Goal: Task Accomplishment & Management: Manage account settings

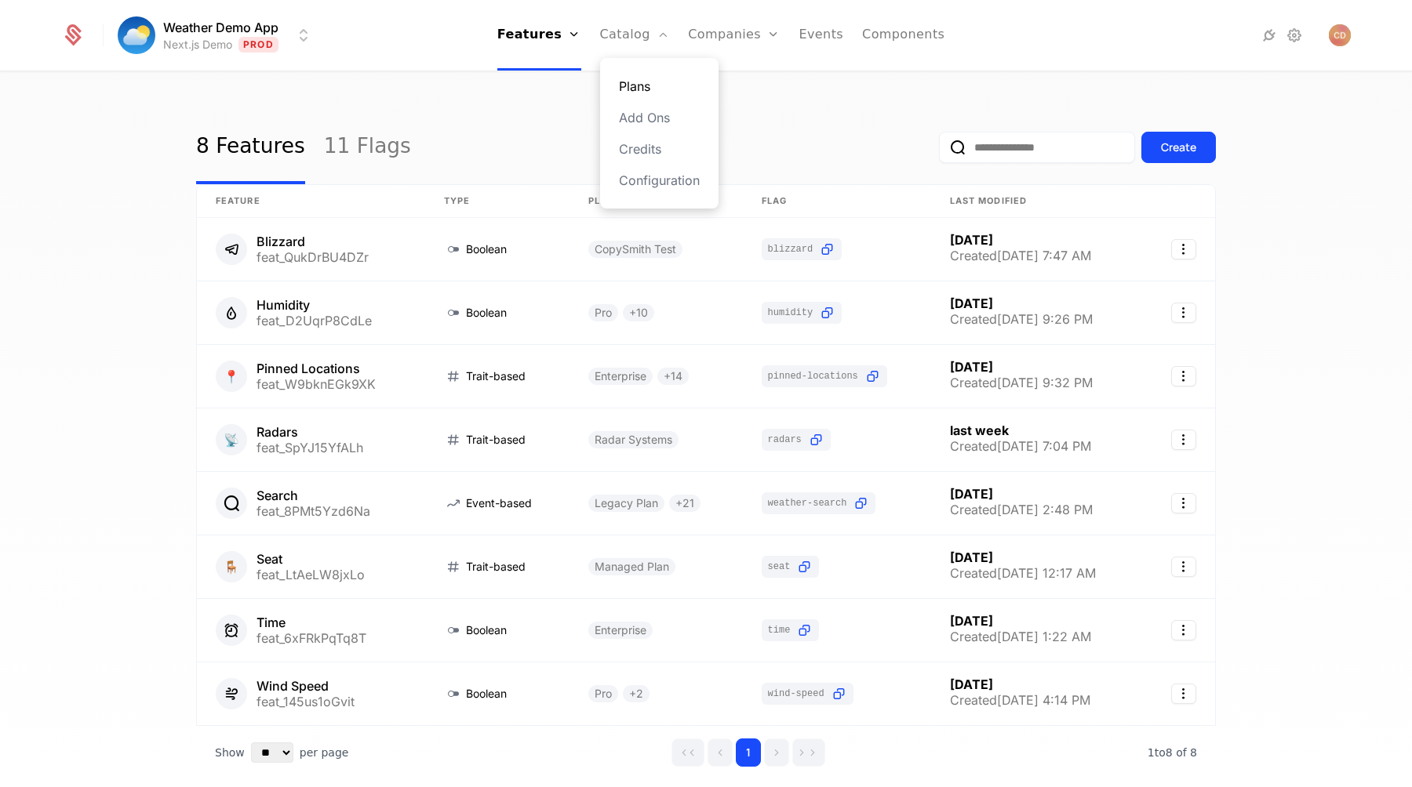
click at [624, 86] on link "Plans" at bounding box center [659, 86] width 81 height 19
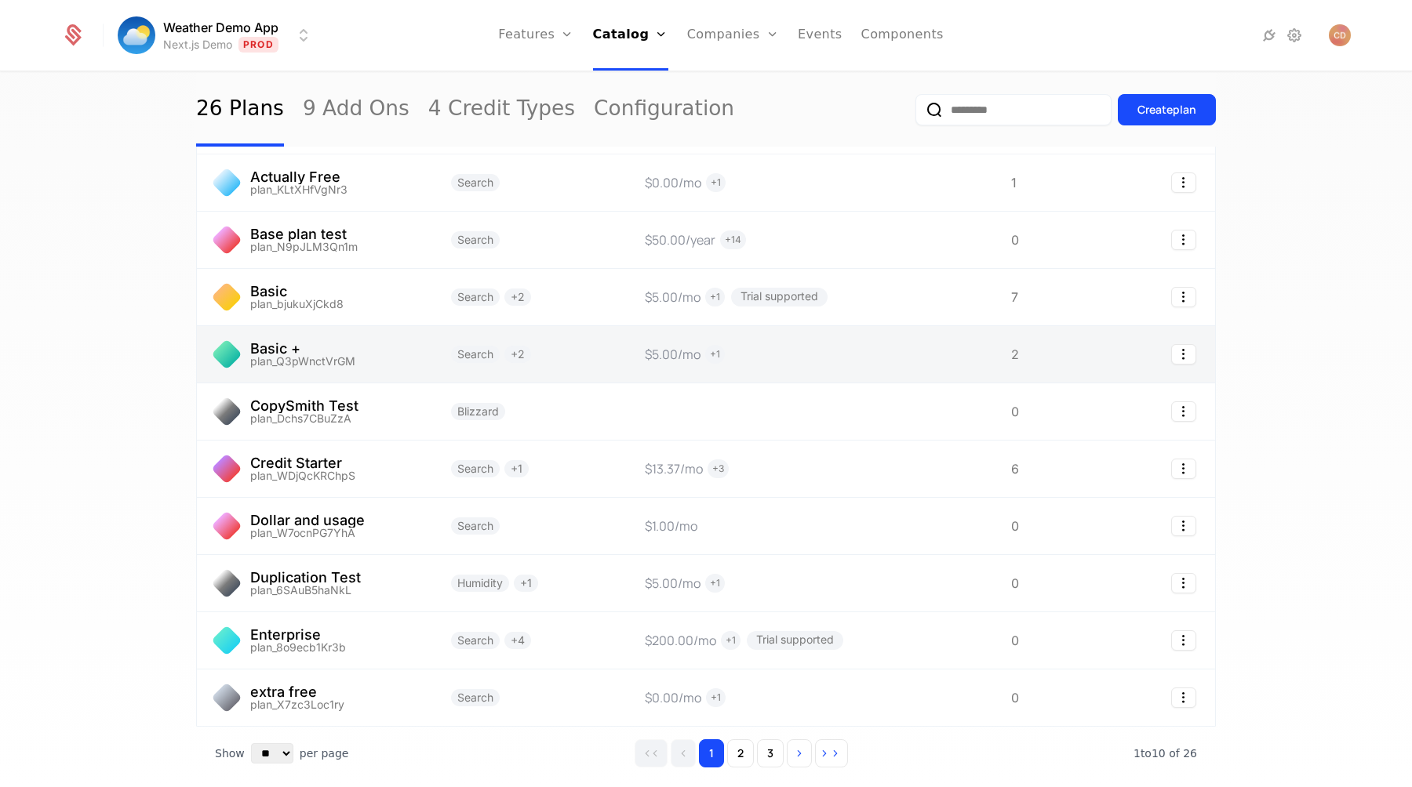
scroll to position [135, 0]
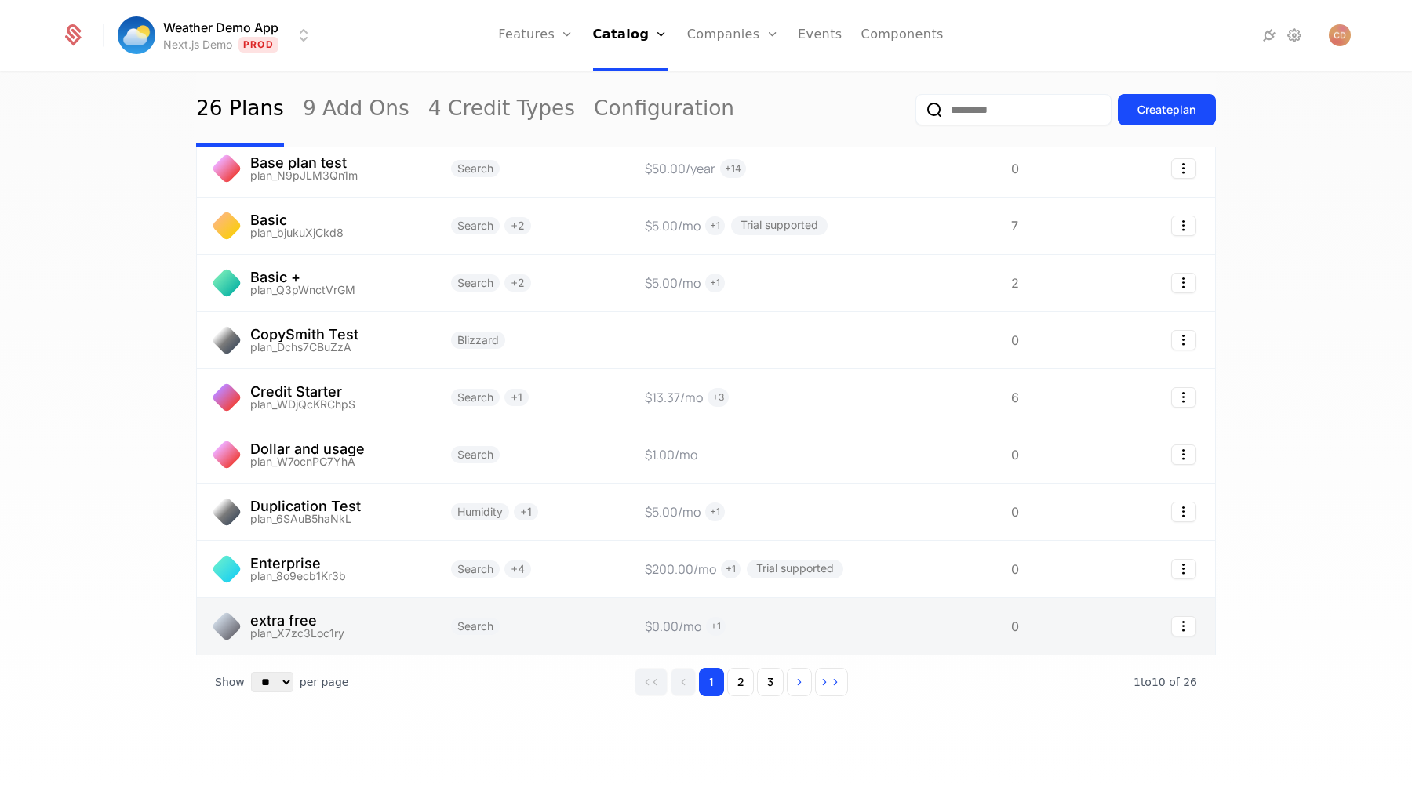
click at [777, 631] on link at bounding box center [809, 626] width 366 height 56
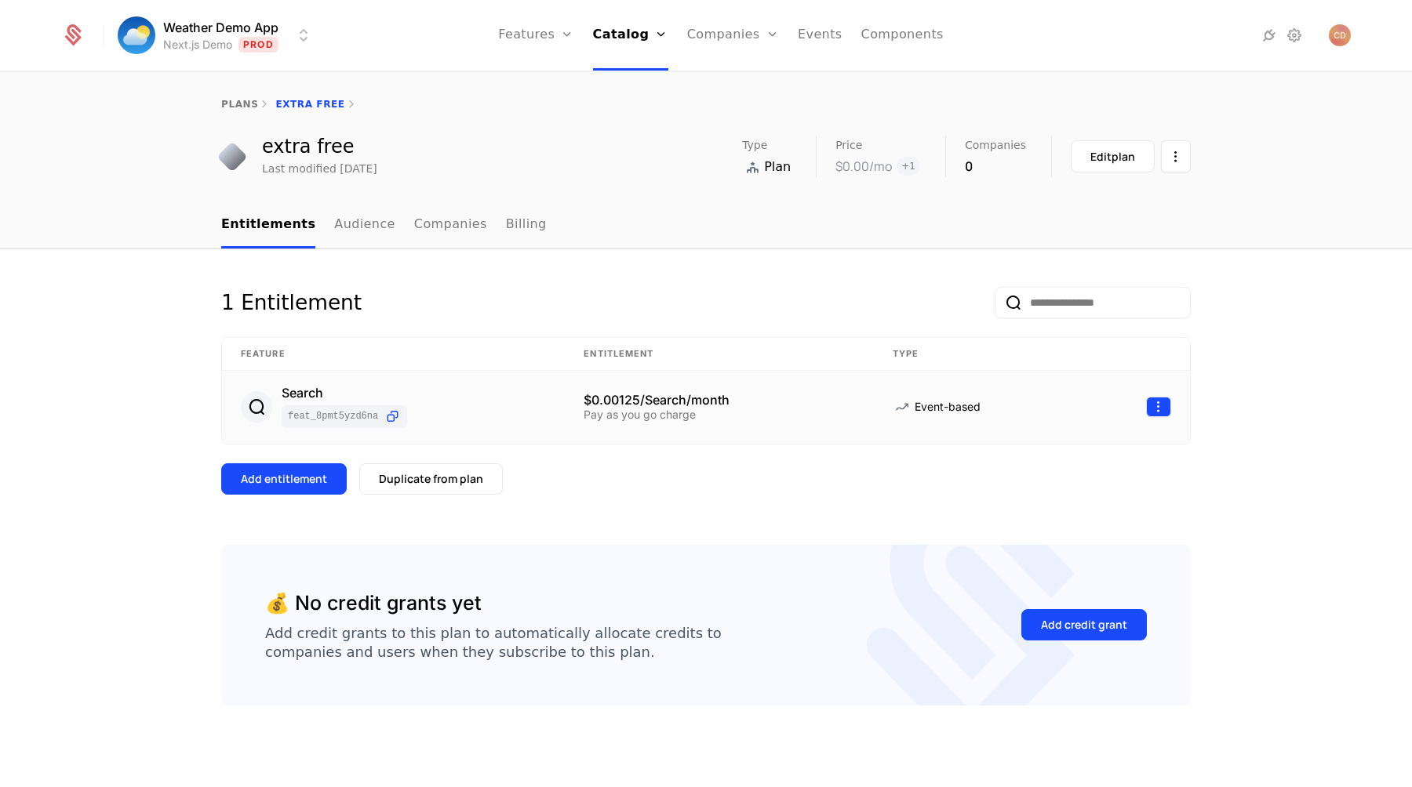
click at [1152, 400] on html "Weather Demo App Next.js Demo Prod Features Features Flags Catalog Plans Add On…" at bounding box center [706, 393] width 1412 height 787
click at [1070, 486] on div "Edit" at bounding box center [1092, 483] width 119 height 22
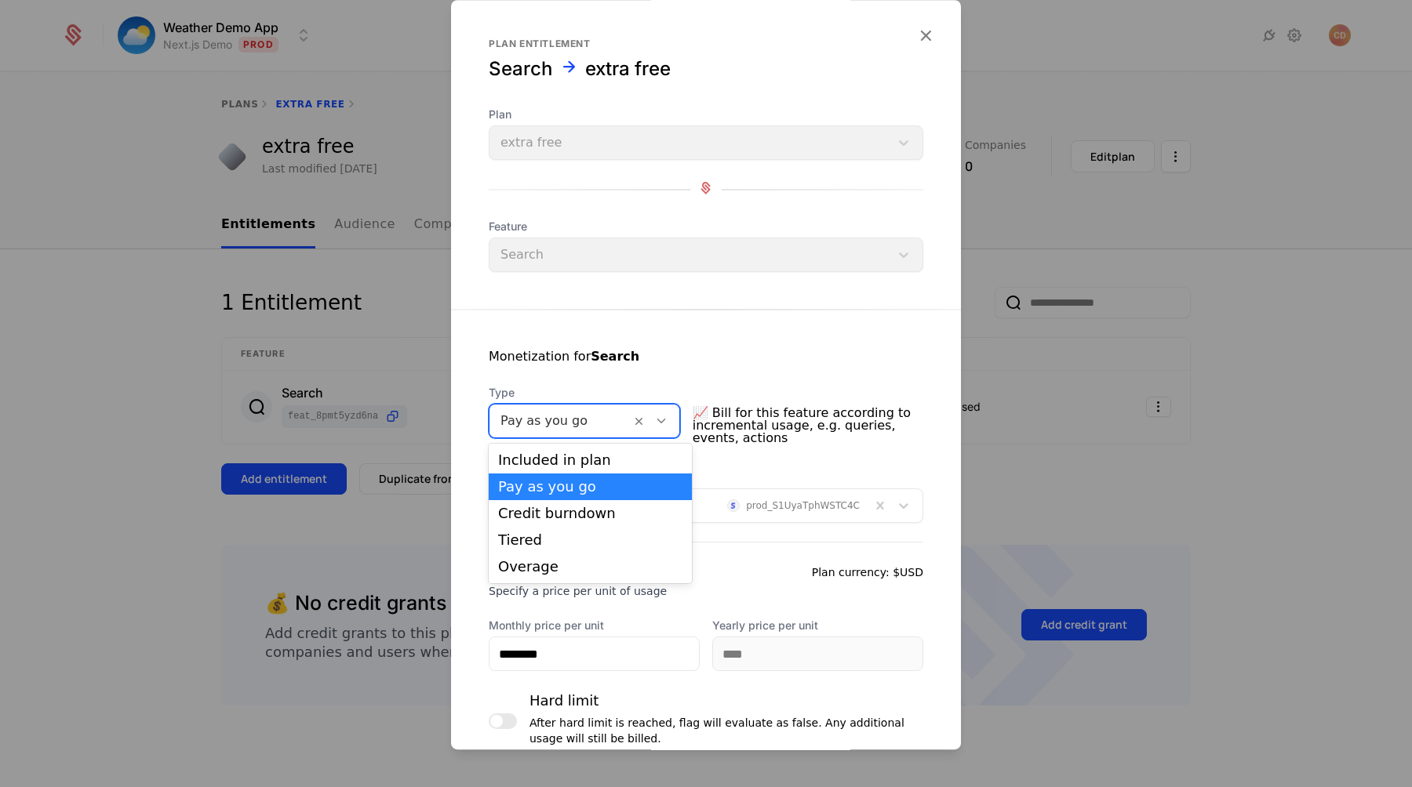
click at [584, 417] on div at bounding box center [559, 421] width 119 height 22
click at [573, 454] on div "Included in plan" at bounding box center [590, 460] width 184 height 14
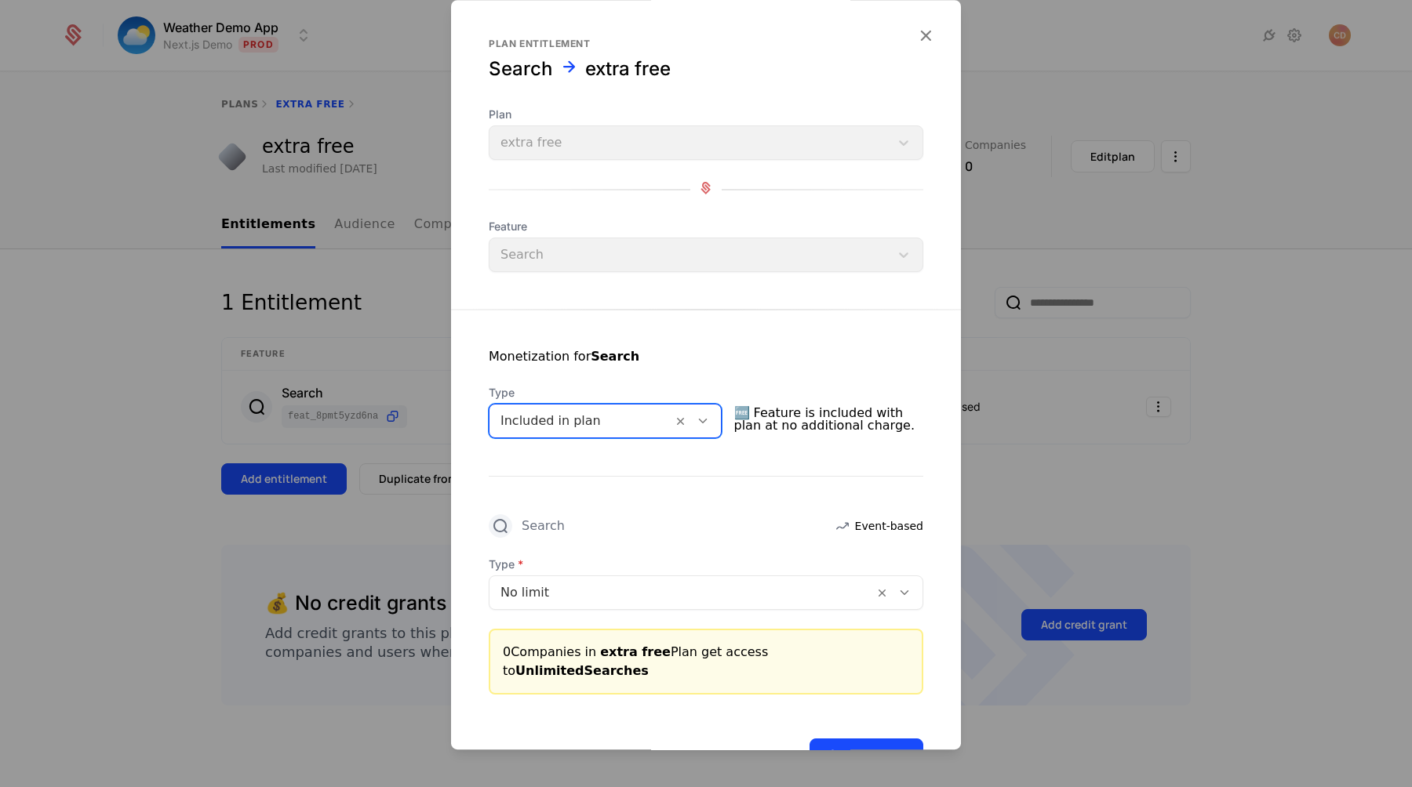
scroll to position [38, 0]
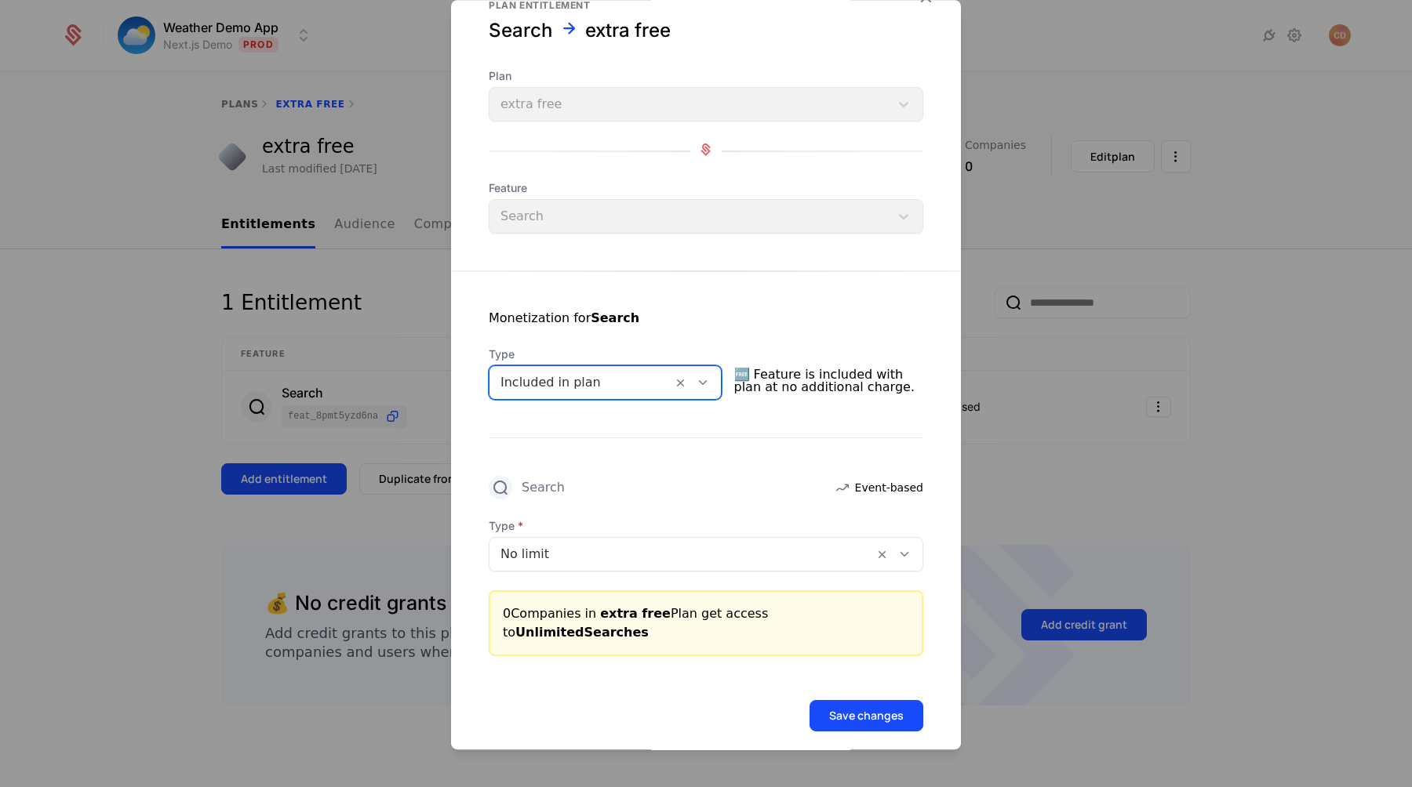
click at [676, 557] on div at bounding box center [681, 555] width 362 height 22
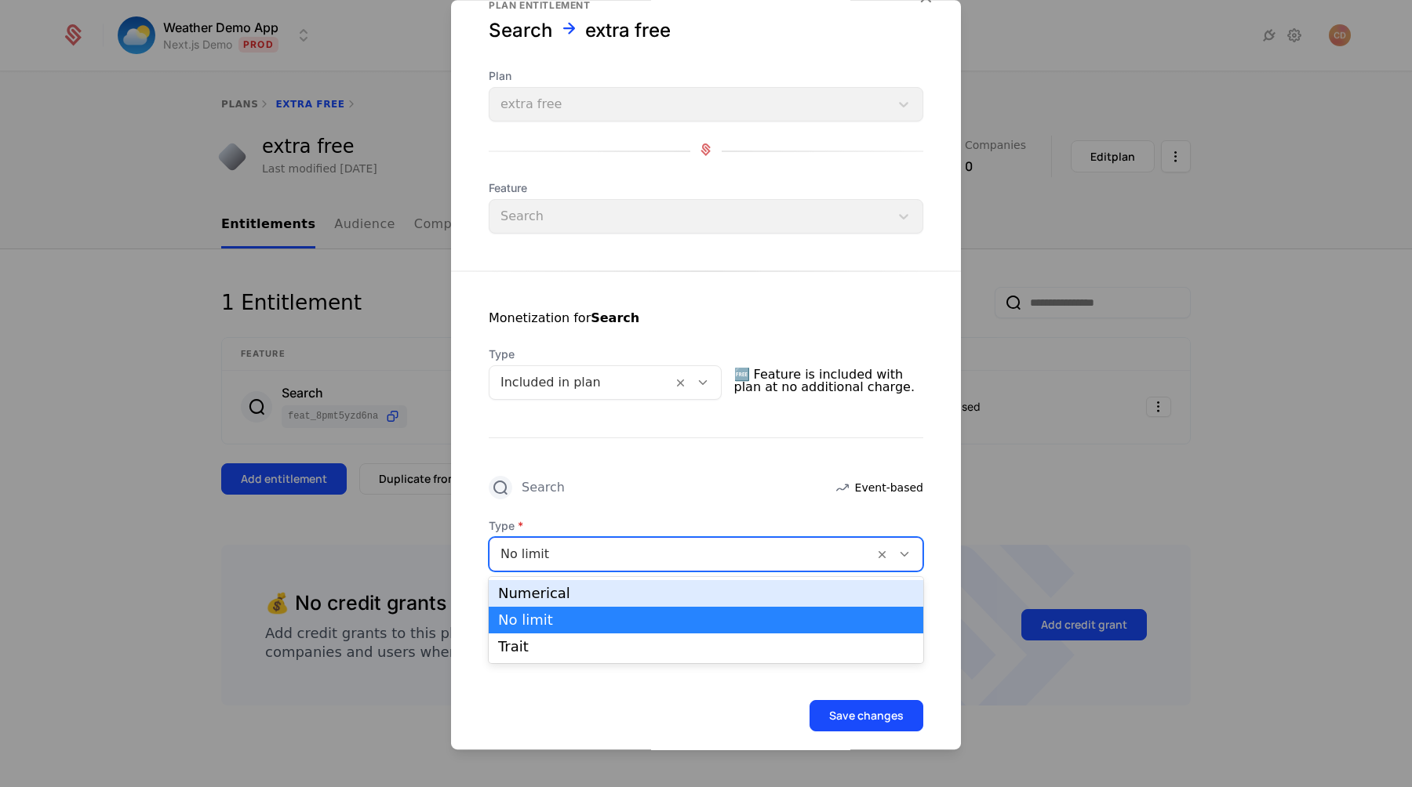
click at [652, 584] on div "Numerical" at bounding box center [706, 593] width 435 height 27
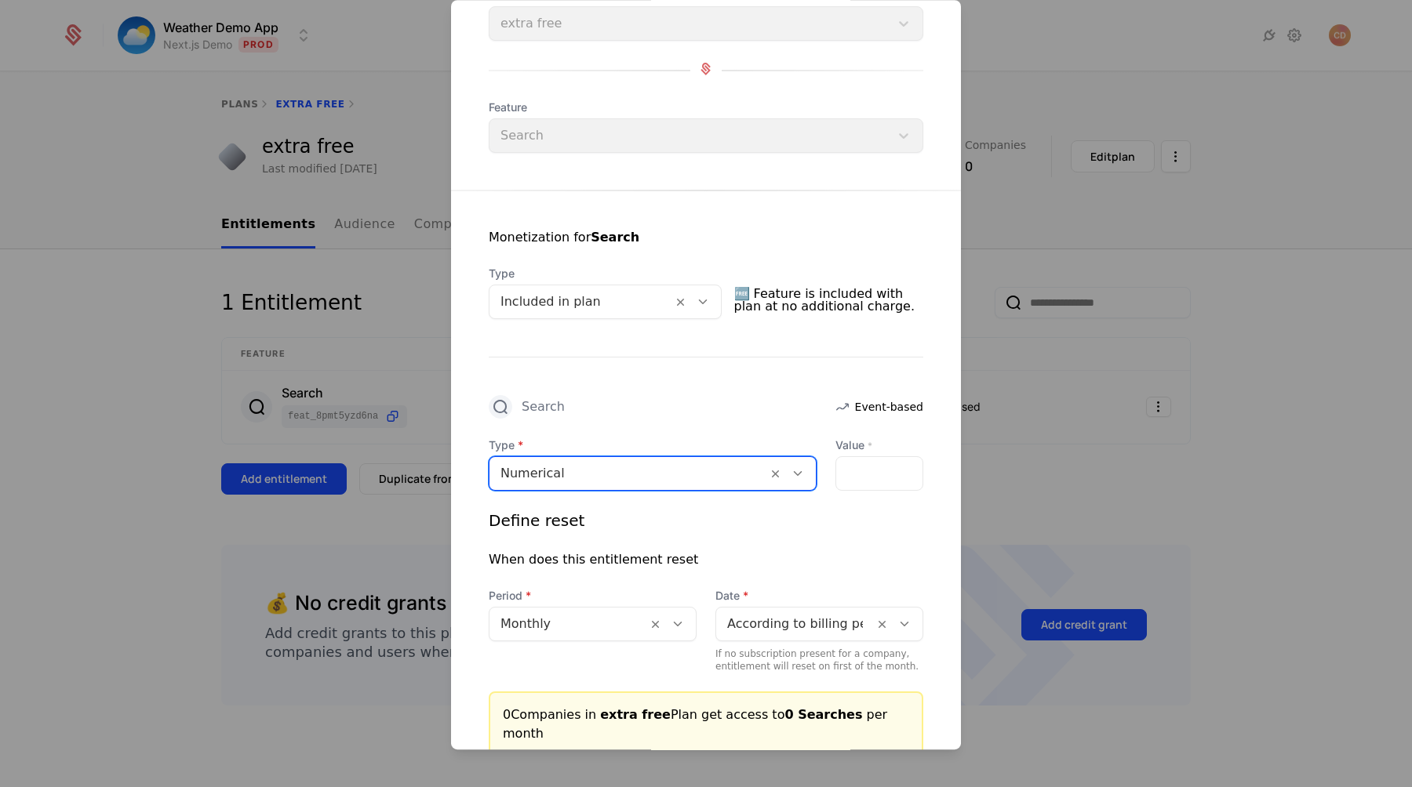
scroll to position [120, 0]
click at [851, 477] on input "Value *" at bounding box center [879, 472] width 86 height 33
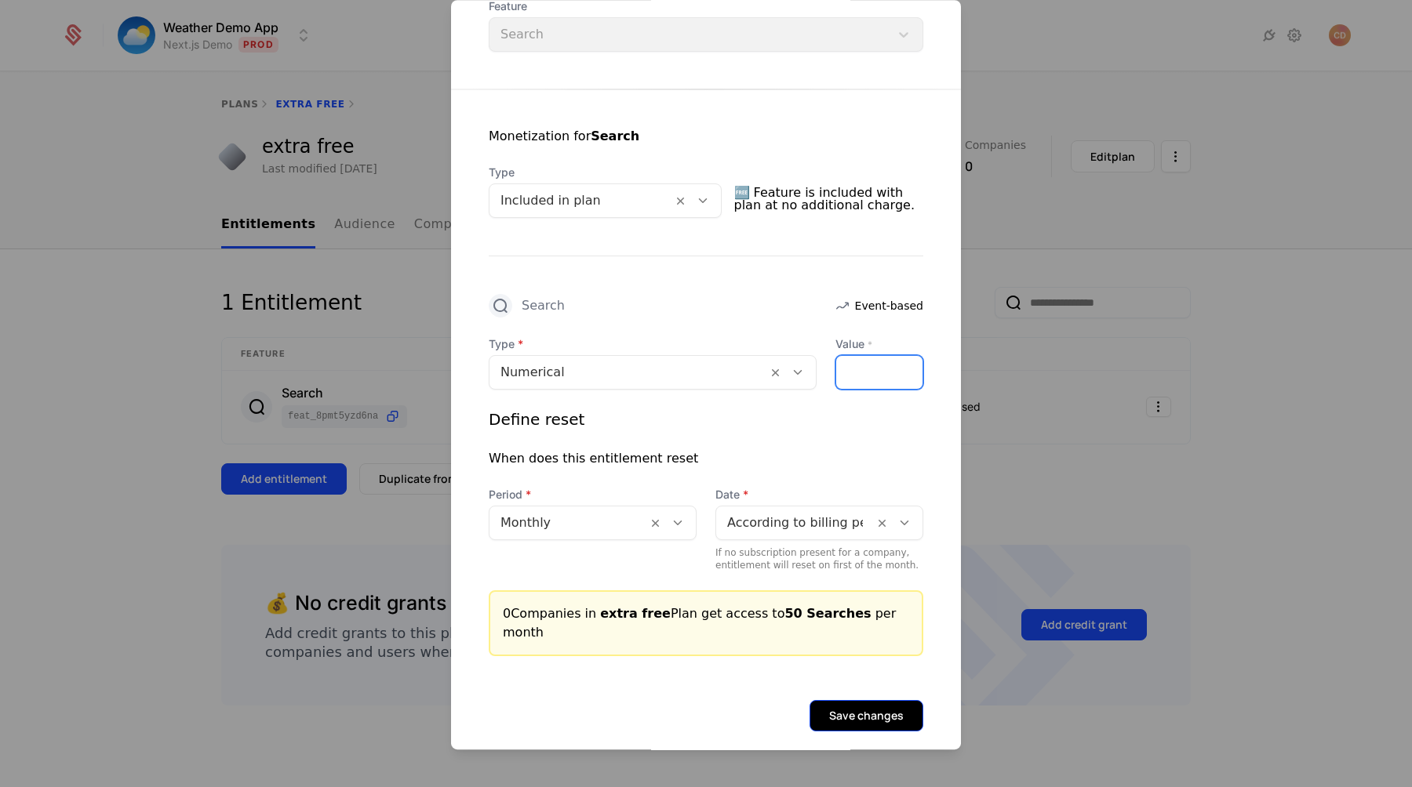
type input "**"
click at [875, 700] on button "Save changes" at bounding box center [866, 715] width 114 height 31
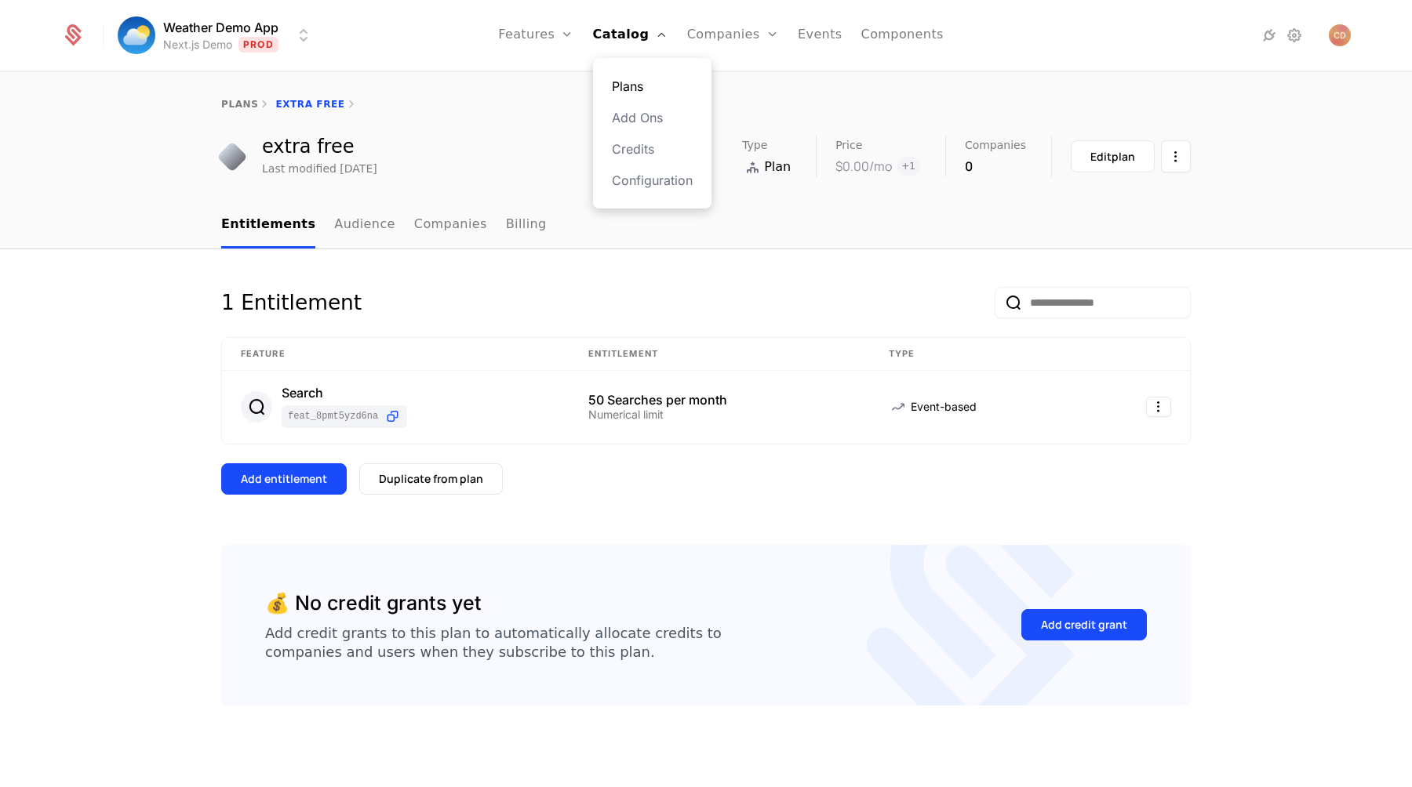
click at [638, 82] on link "Plans" at bounding box center [652, 86] width 81 height 19
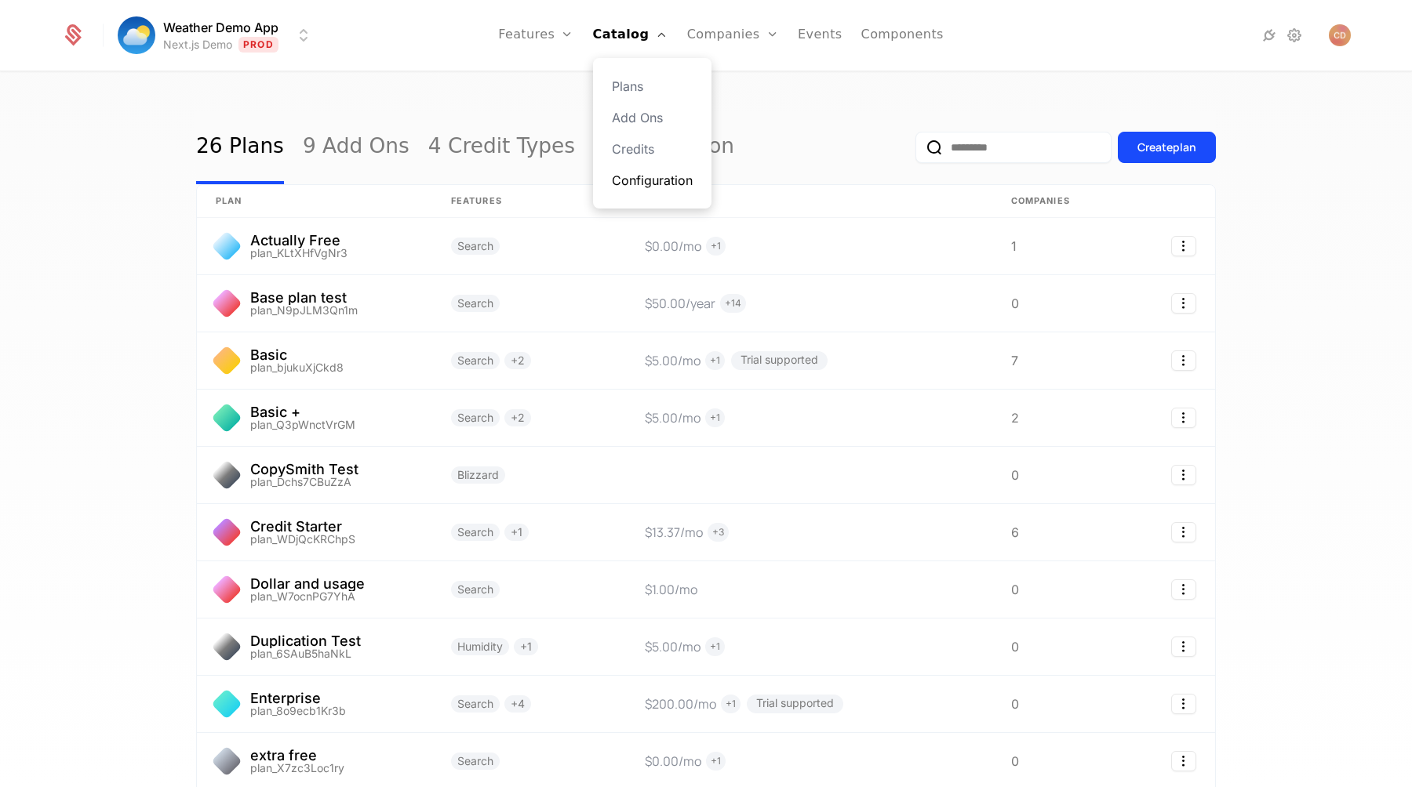
click at [635, 187] on link "Configuration" at bounding box center [652, 180] width 81 height 19
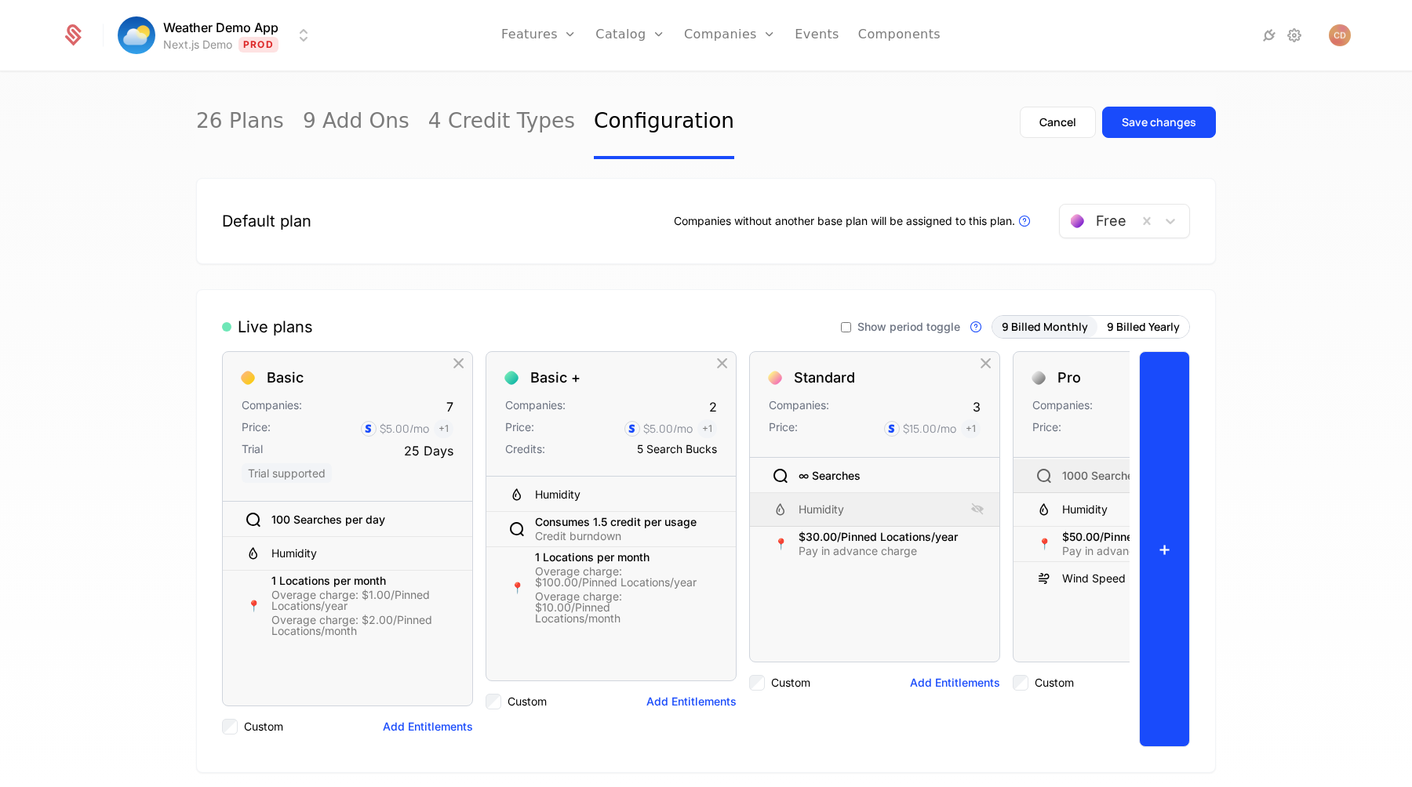
click at [1158, 431] on button "+" at bounding box center [1164, 549] width 51 height 396
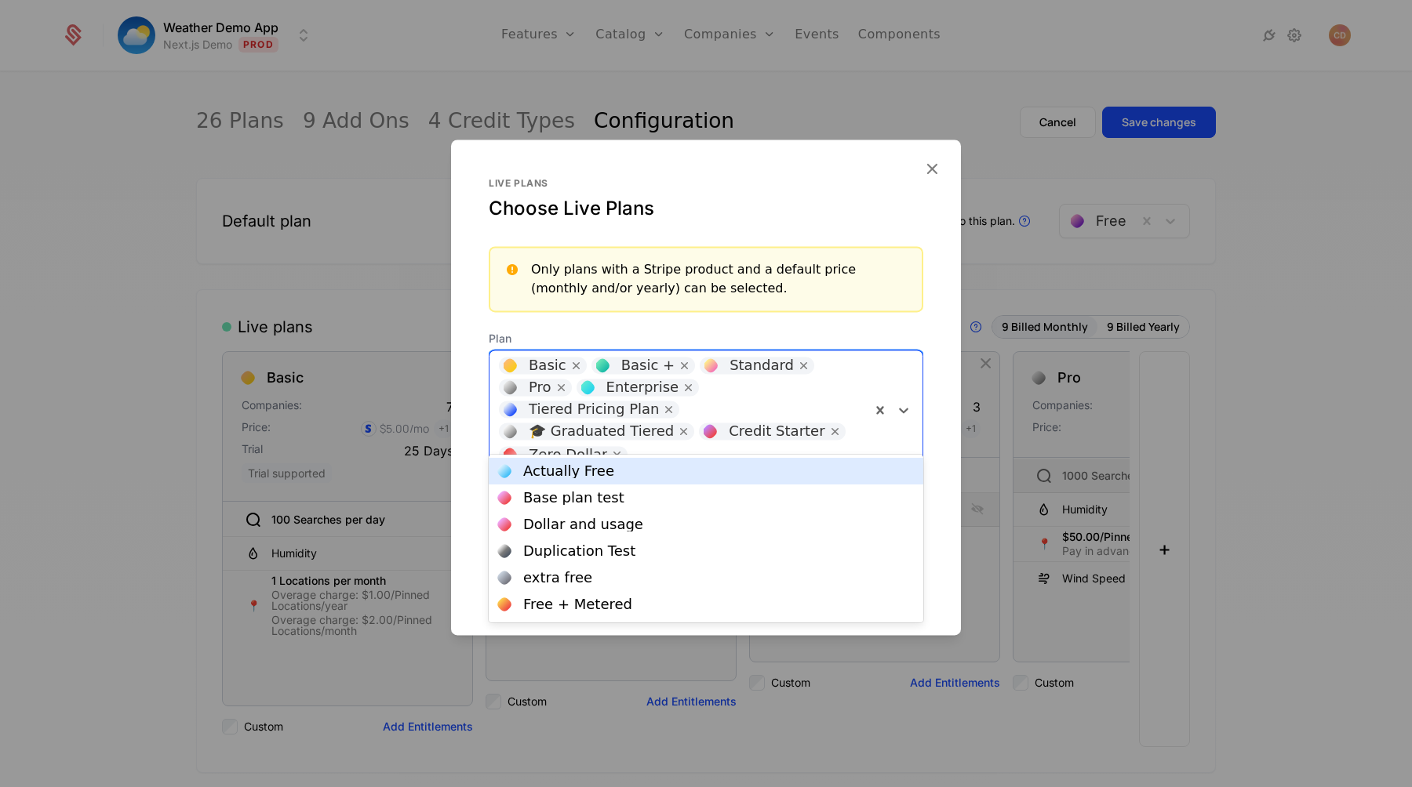
click at [831, 383] on div "Basic Basic + Standard Pro Enterprise Tiered Pricing Plan 🎓 Graduated Tiered Cr…" at bounding box center [679, 410] width 381 height 119
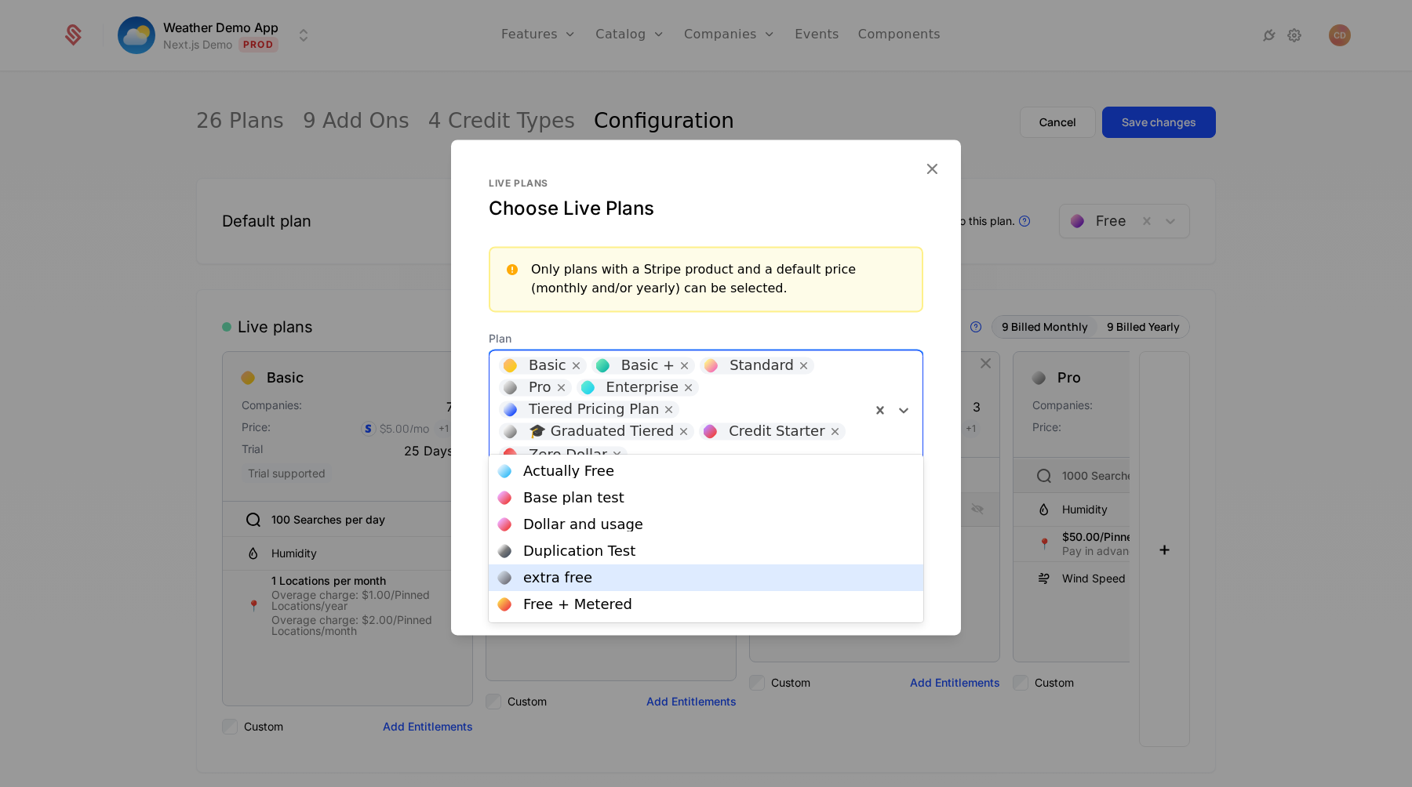
click at [706, 582] on div "extra free" at bounding box center [706, 578] width 416 height 14
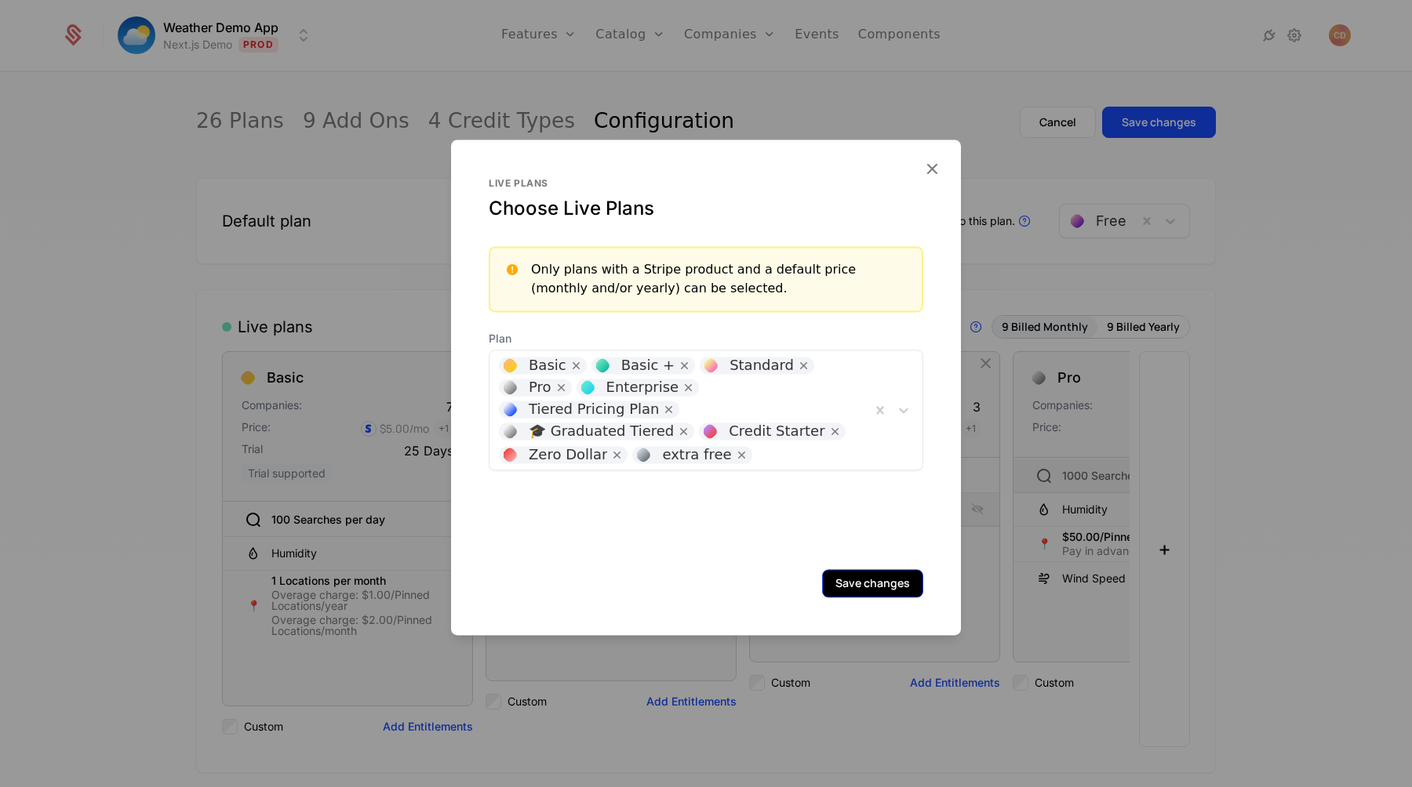
click at [900, 580] on button "Save changes" at bounding box center [872, 583] width 101 height 28
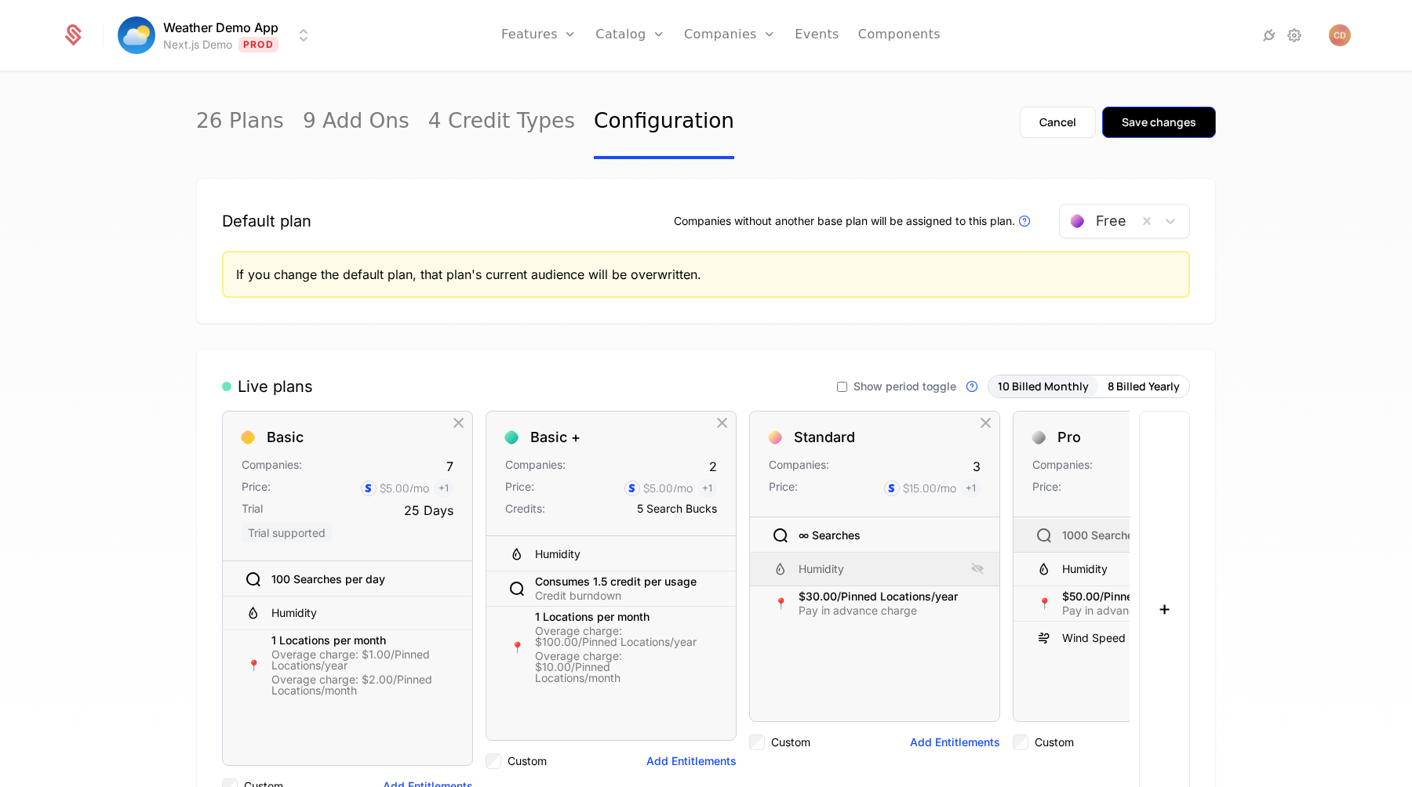
click at [1140, 133] on button "Save changes" at bounding box center [1159, 122] width 114 height 31
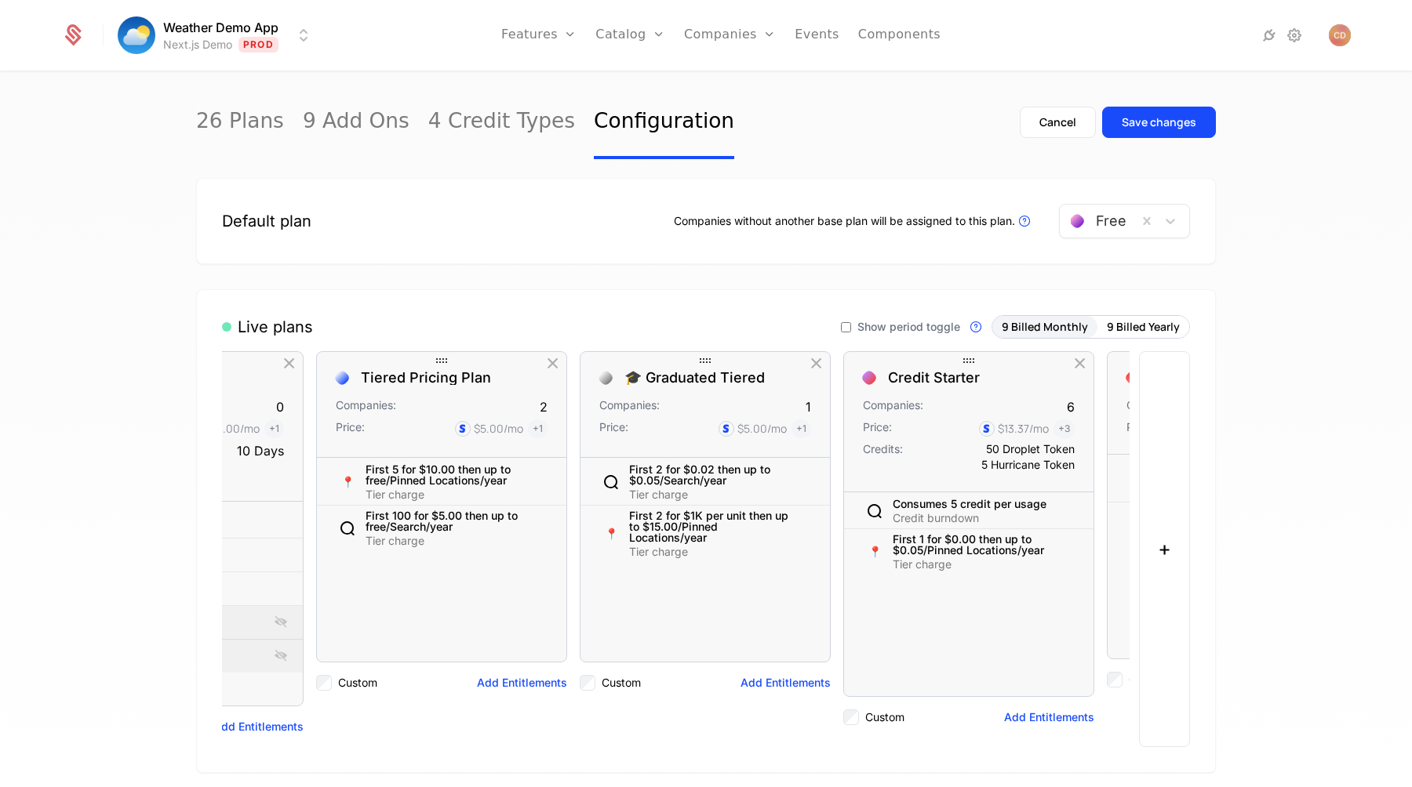
scroll to position [0, 1452]
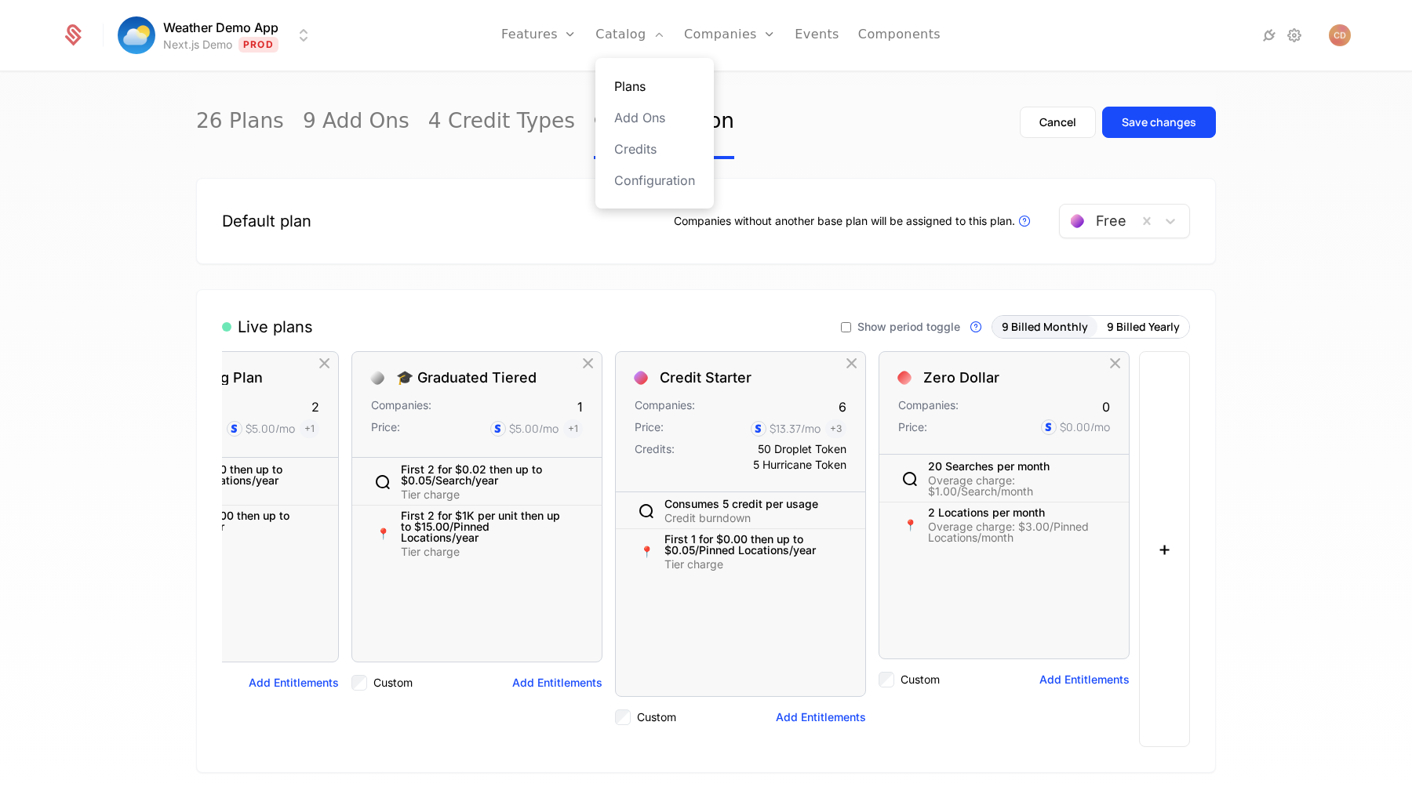
click at [625, 88] on link "Plans" at bounding box center [654, 86] width 81 height 19
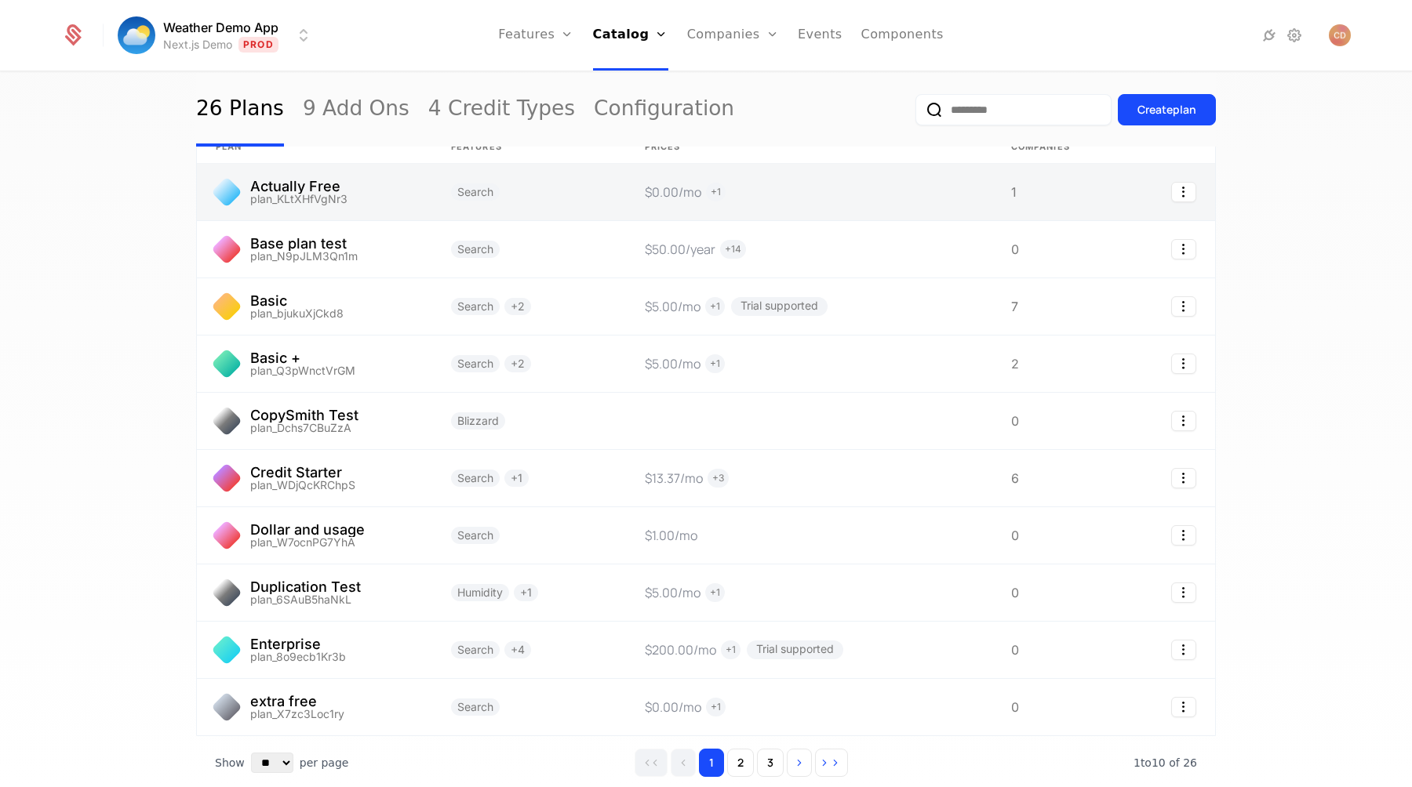
scroll to position [135, 0]
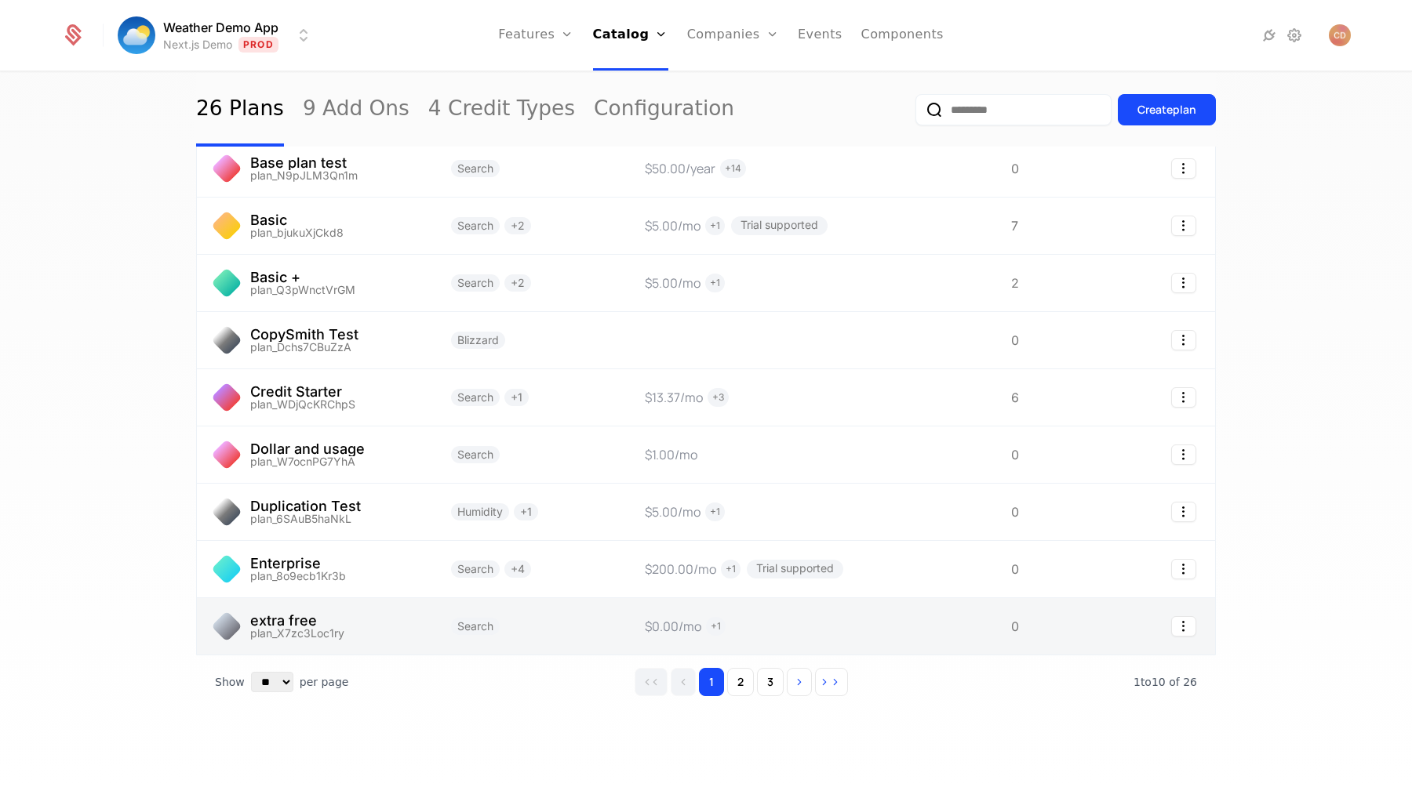
click at [569, 625] on link at bounding box center [529, 626] width 194 height 56
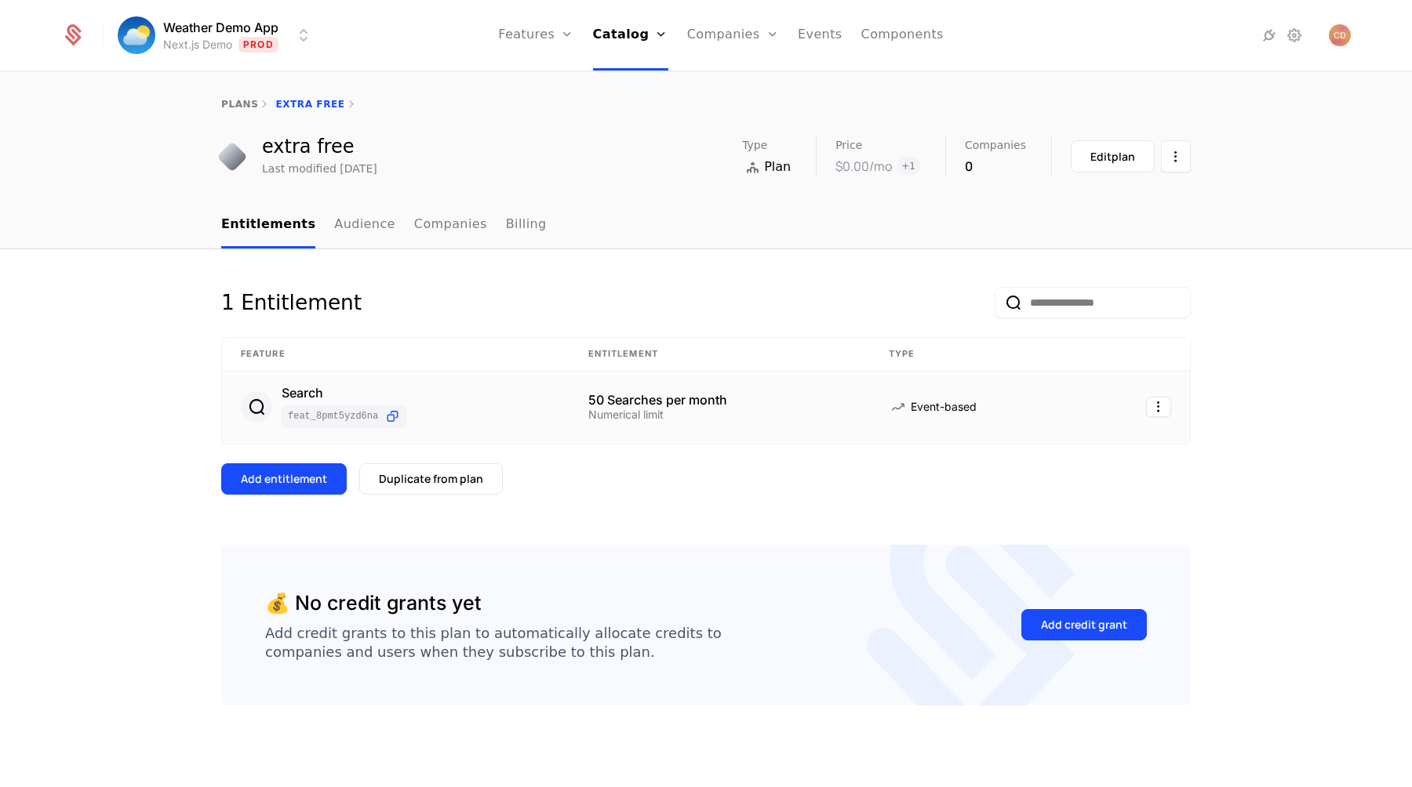
scroll to position [6, 0]
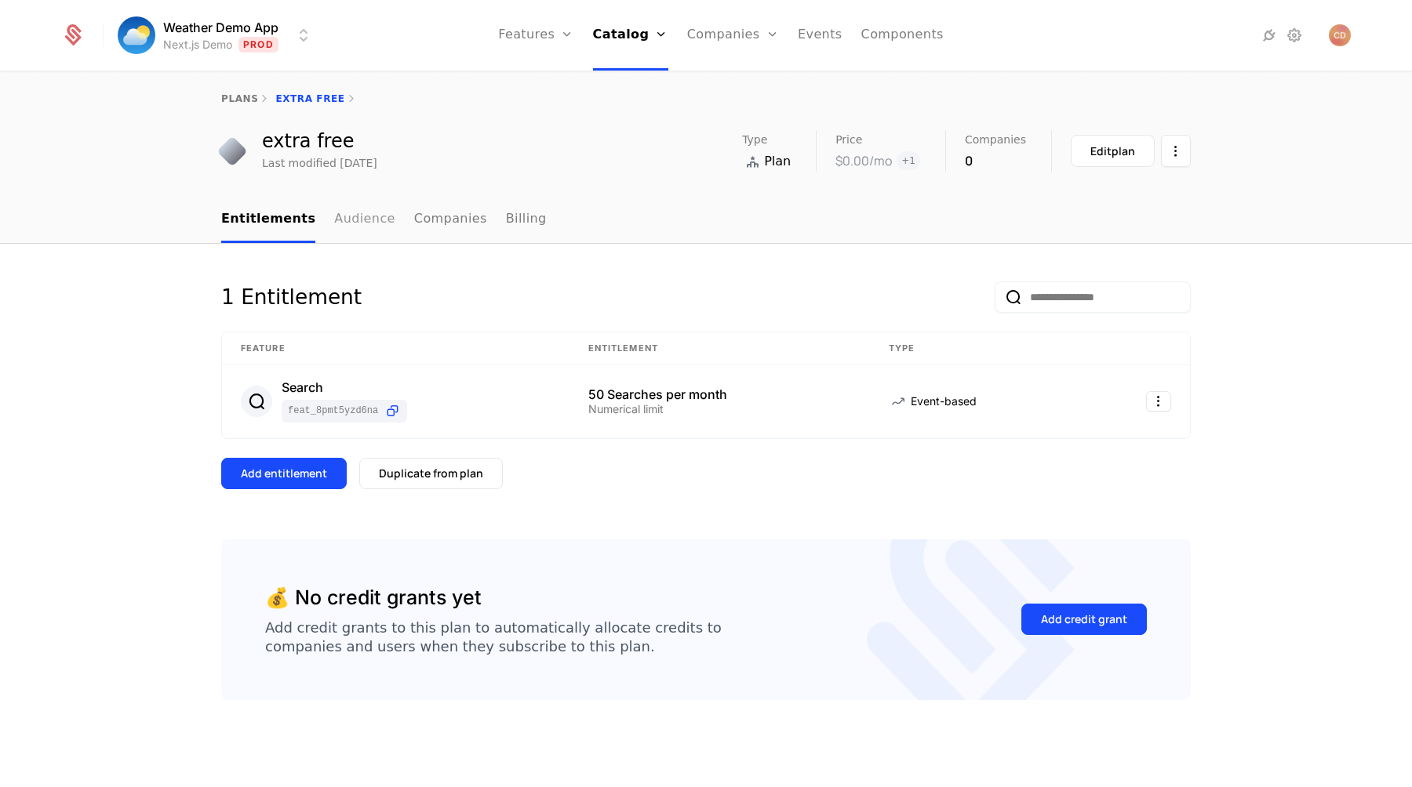
click at [363, 216] on link "Audience" at bounding box center [364, 220] width 61 height 46
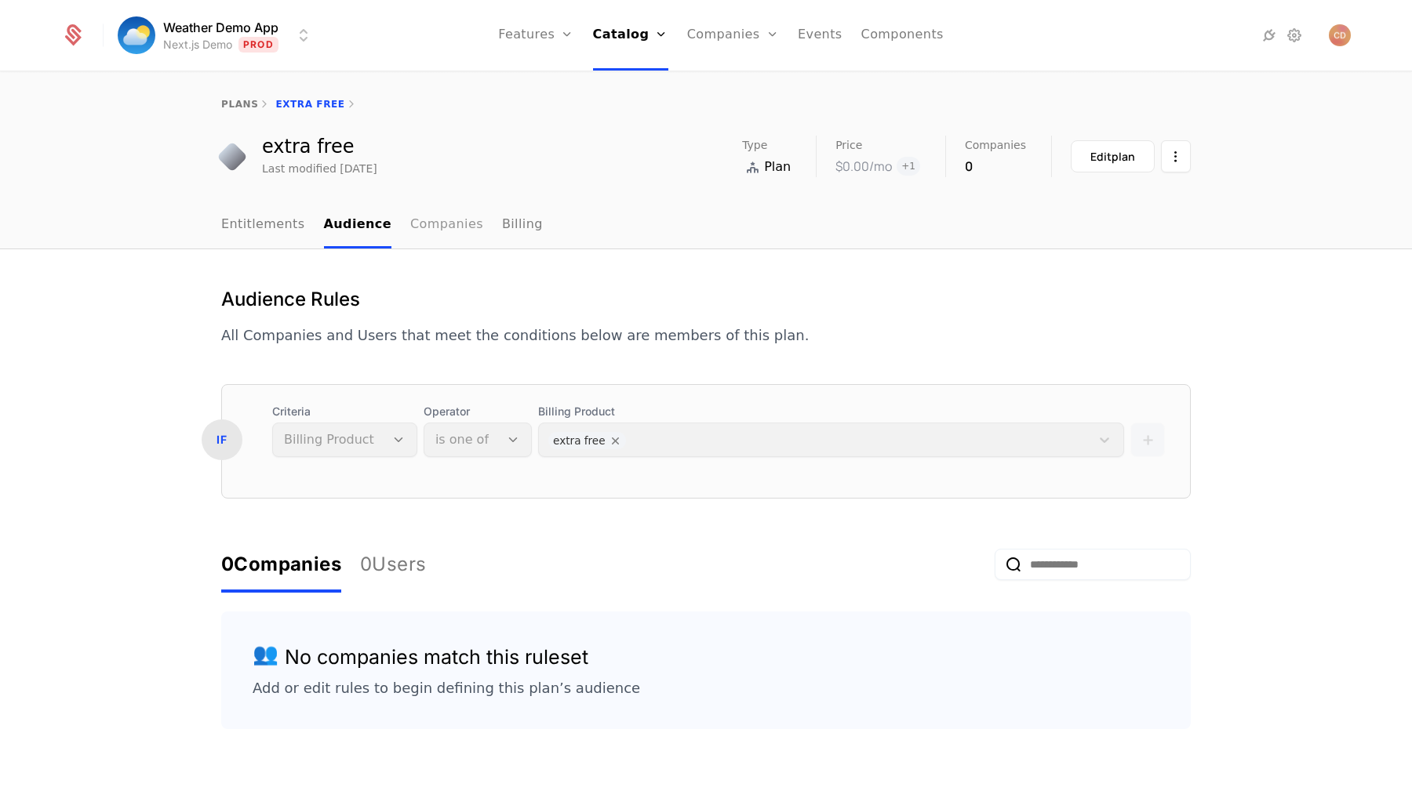
click at [431, 240] on link "Companies" at bounding box center [446, 225] width 73 height 46
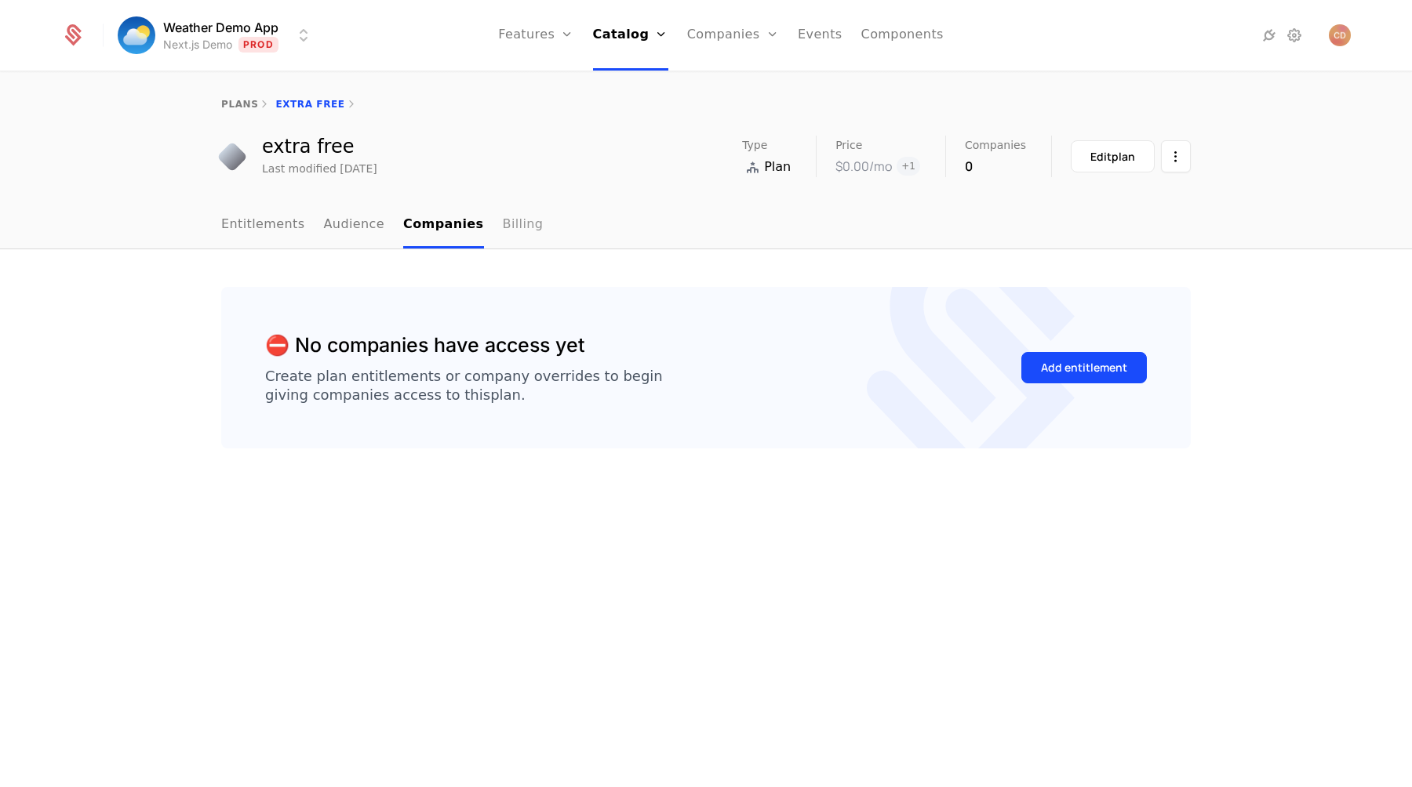
click at [503, 227] on link "Billing" at bounding box center [523, 225] width 41 height 46
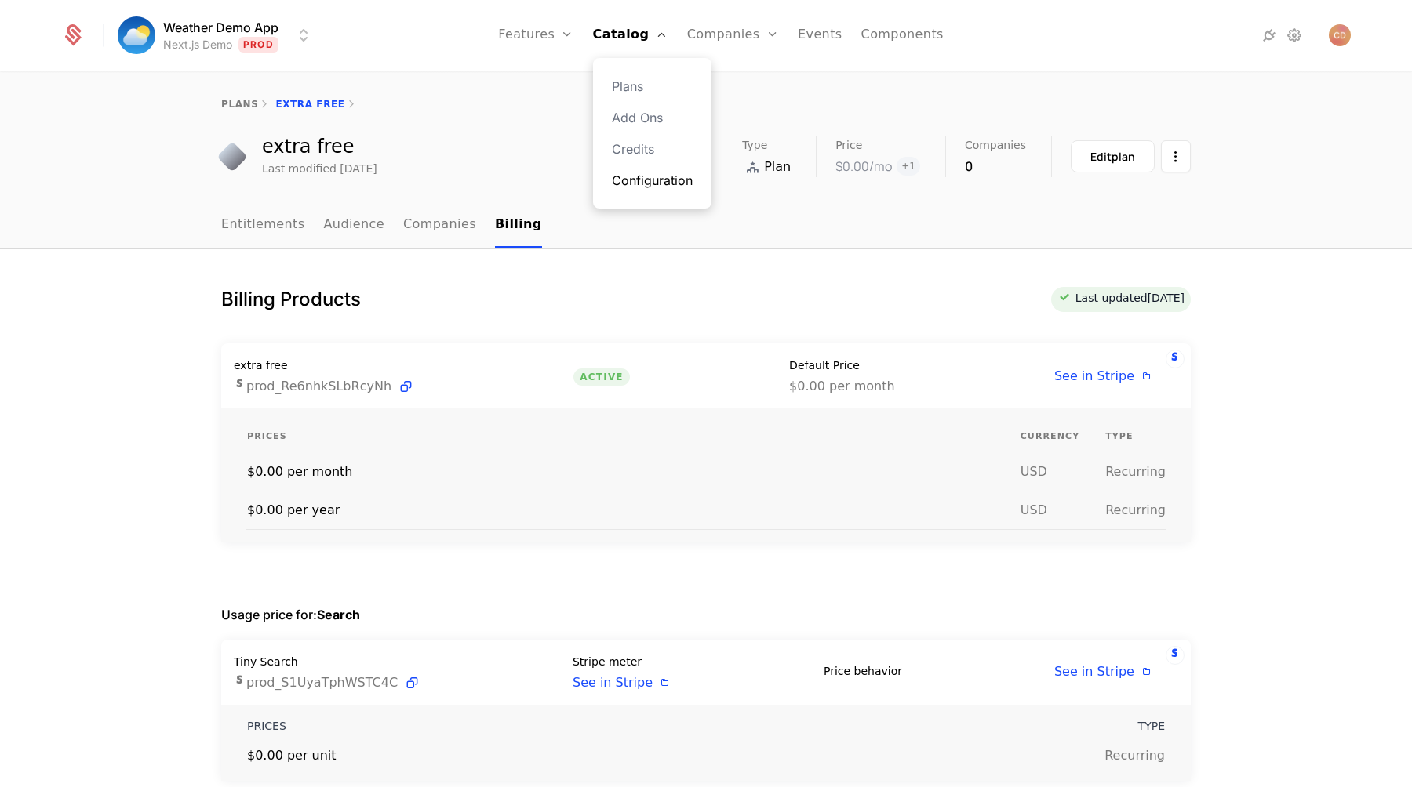
click at [648, 175] on link "Configuration" at bounding box center [652, 180] width 81 height 19
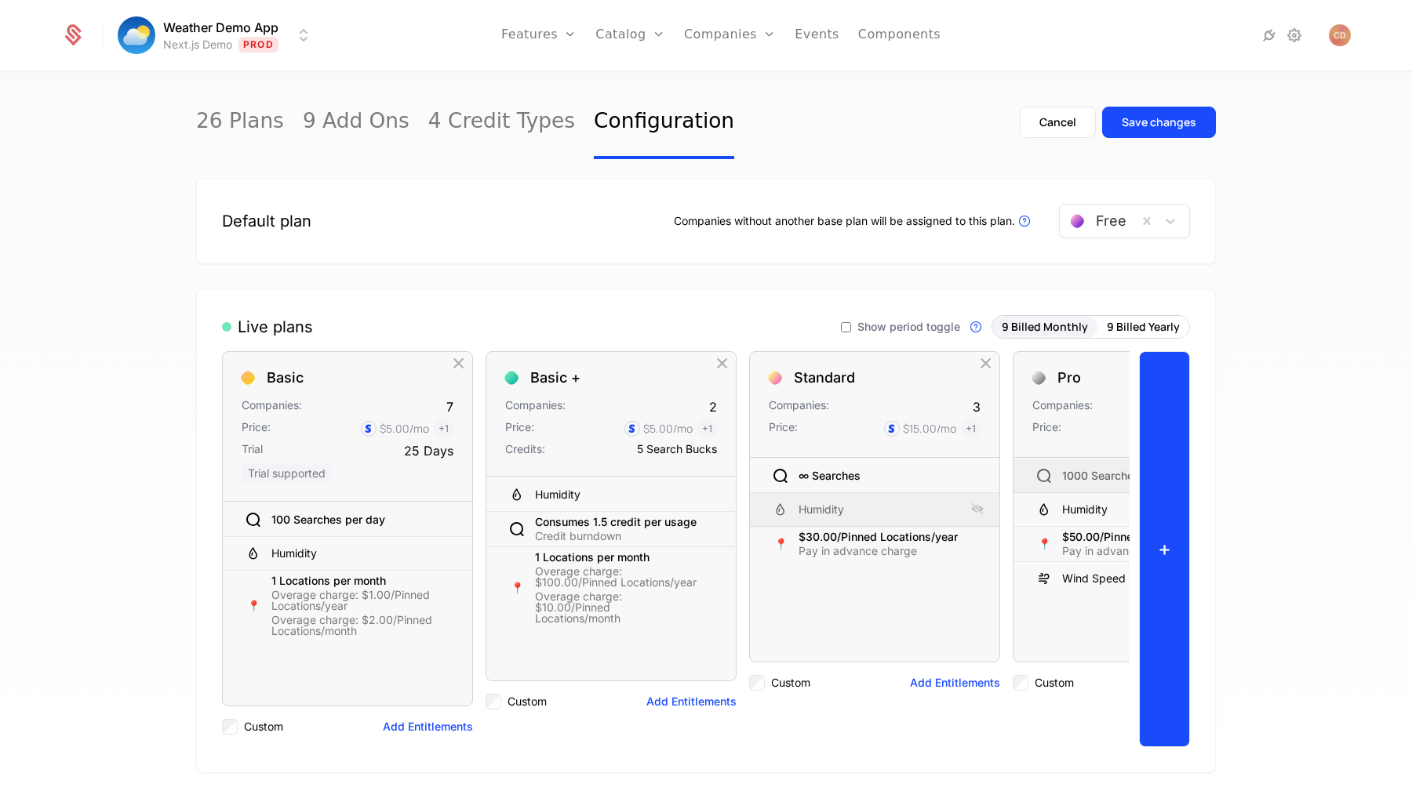
click at [1167, 439] on button "+" at bounding box center [1164, 549] width 51 height 396
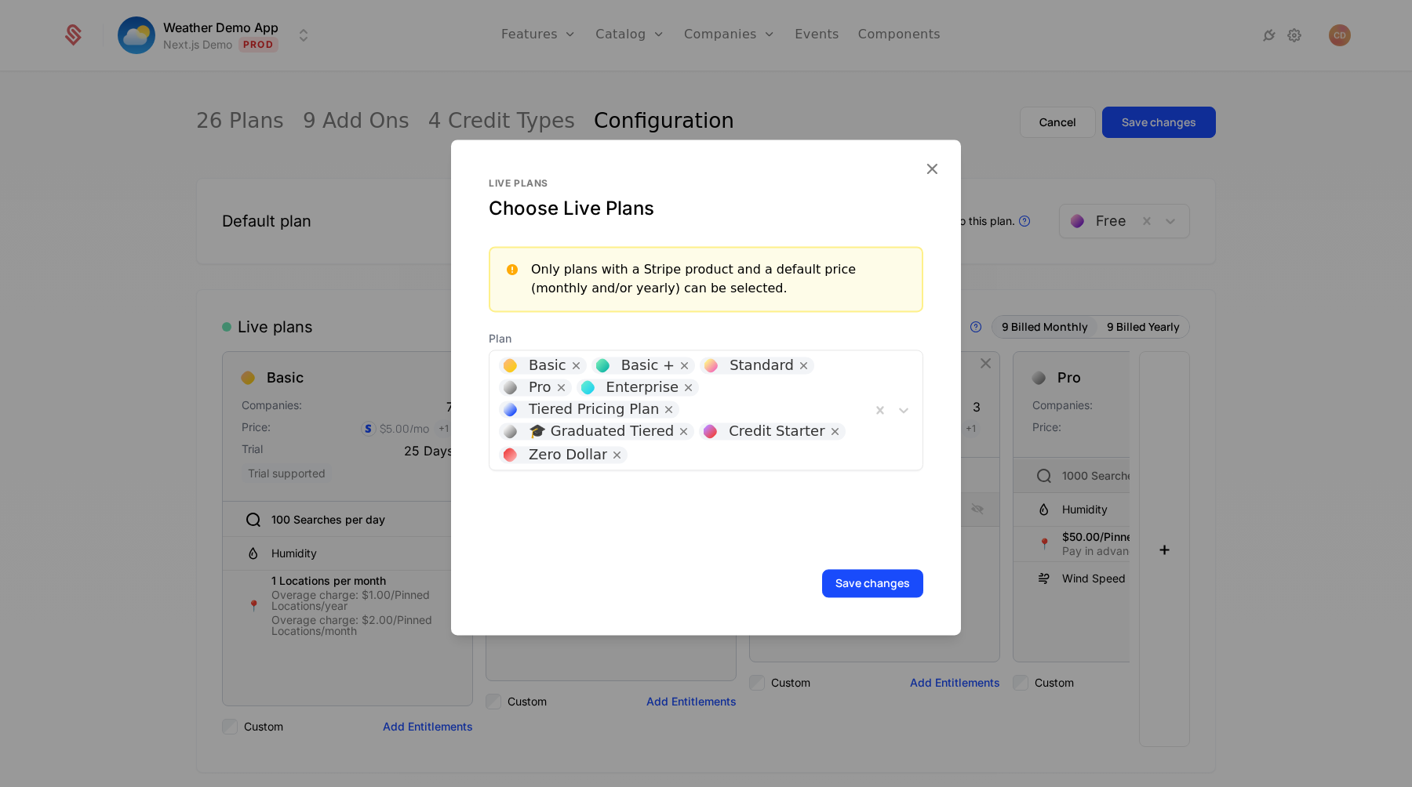
click at [858, 591] on button "Save changes" at bounding box center [872, 583] width 101 height 28
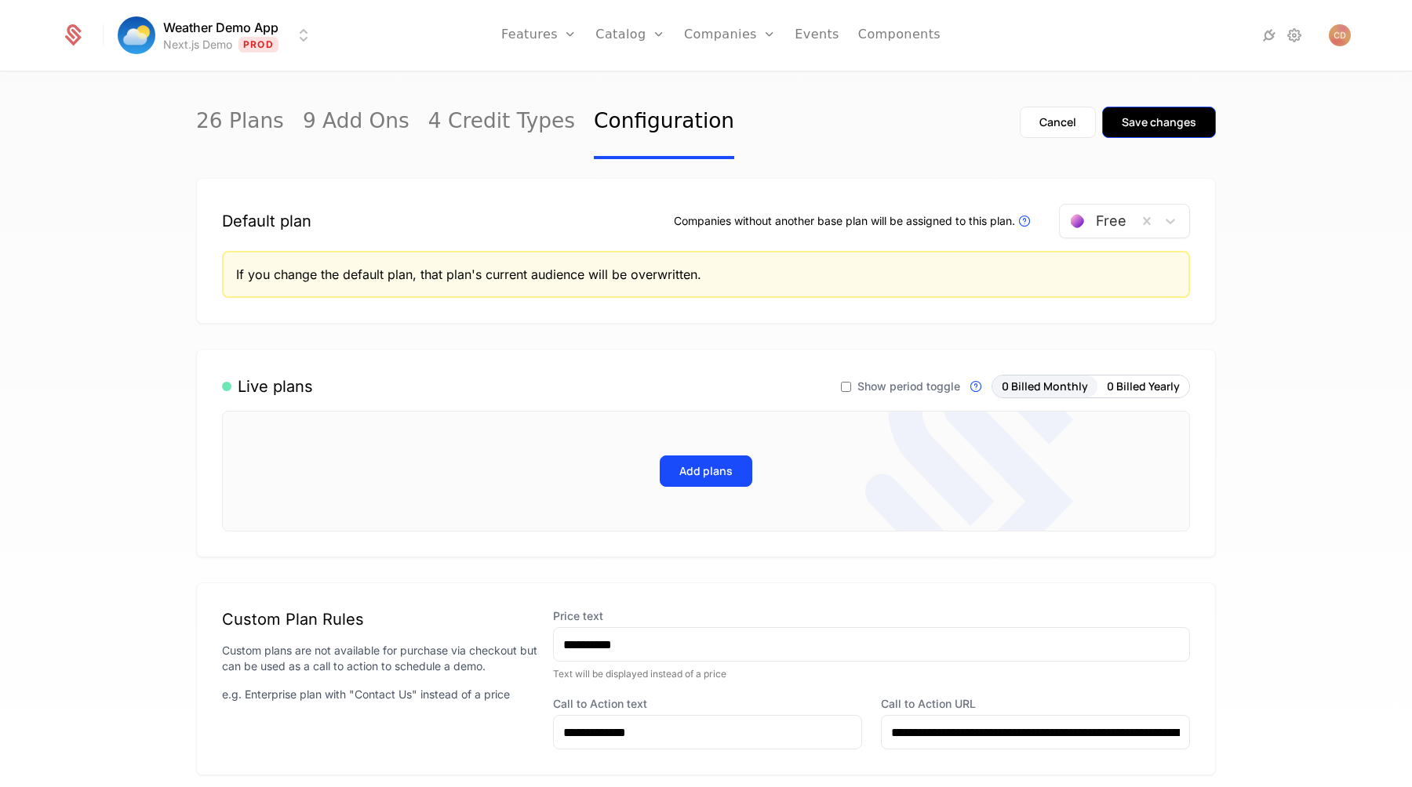
click at [1168, 133] on button "Save changes" at bounding box center [1159, 122] width 114 height 31
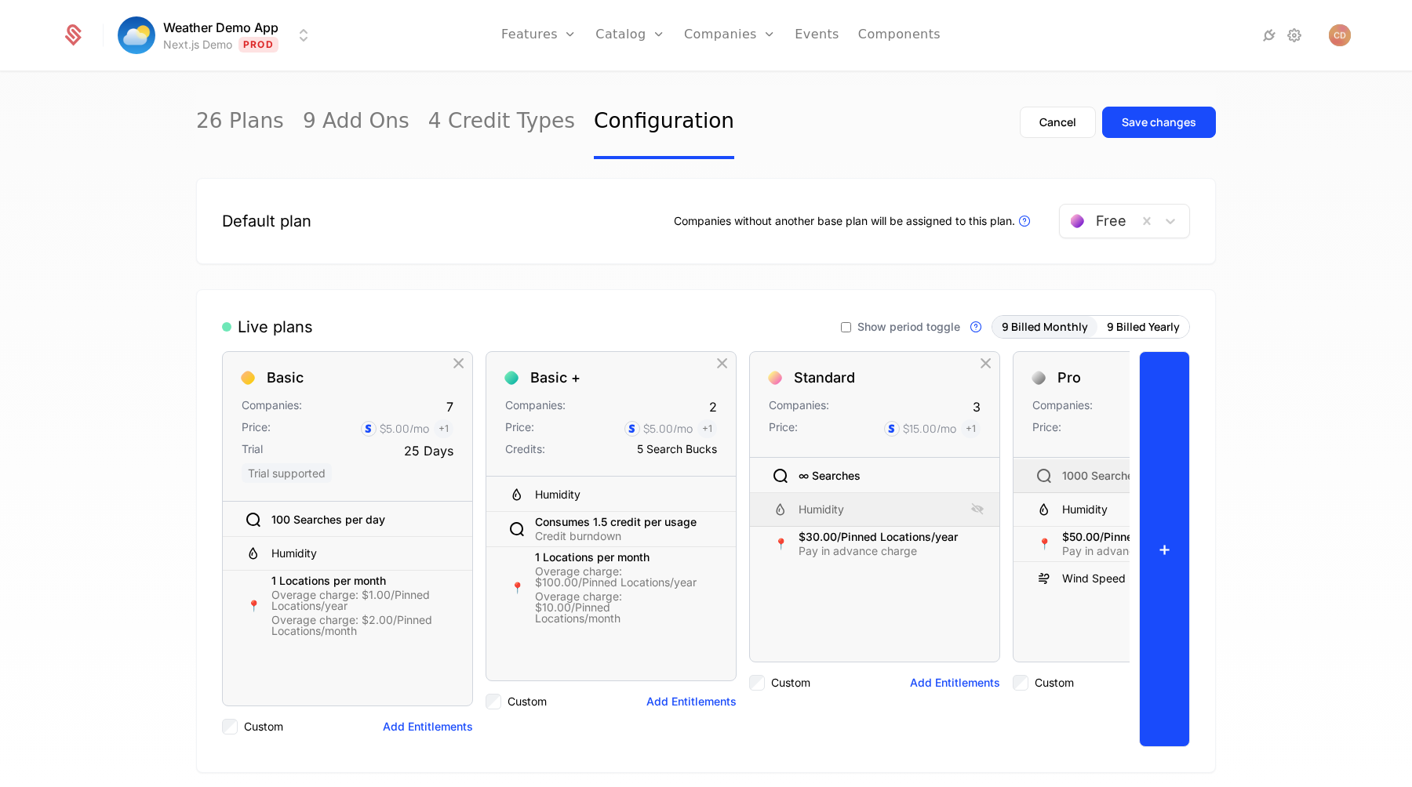
click at [1162, 455] on button "+" at bounding box center [1164, 549] width 51 height 396
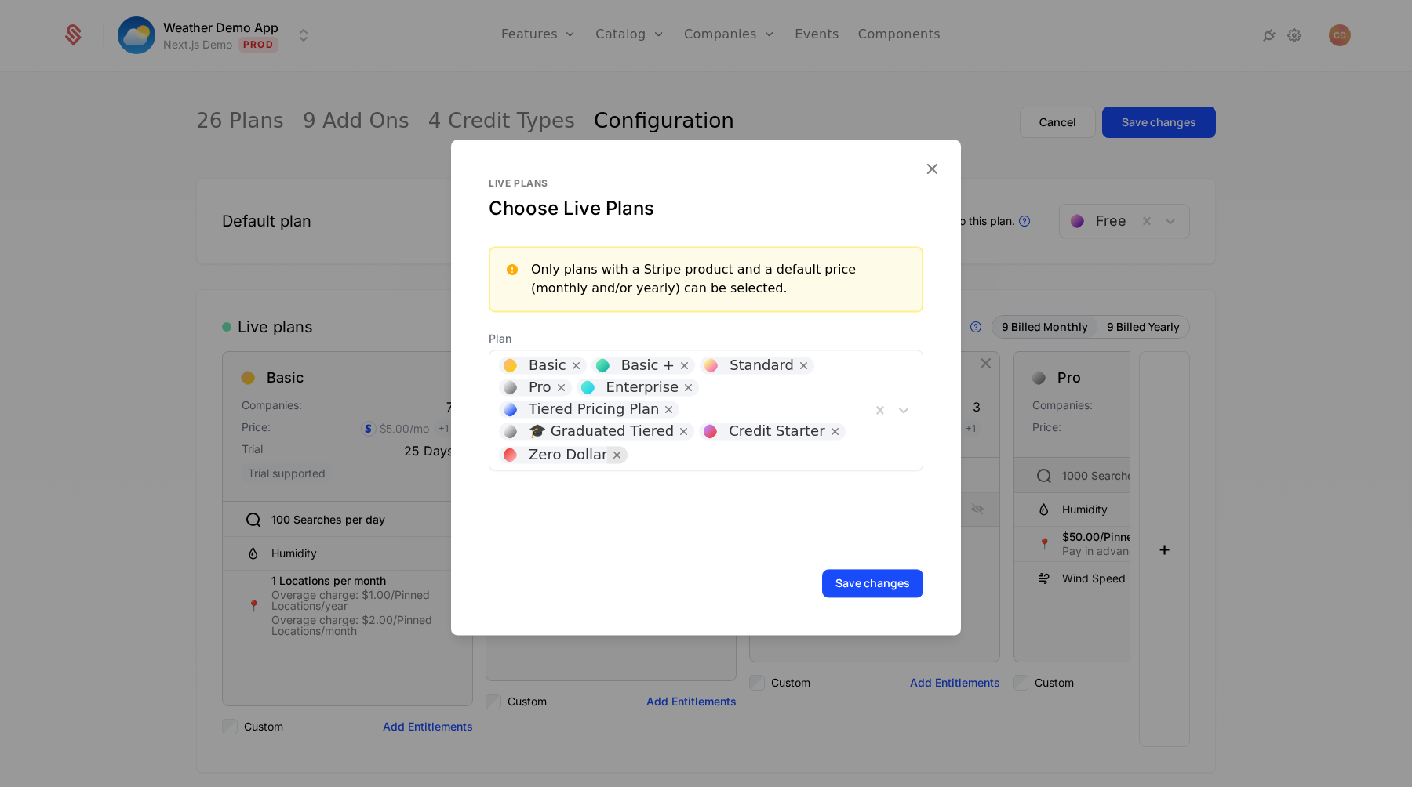
click at [624, 448] on icon "Remove [object Object]" at bounding box center [617, 455] width 14 height 14
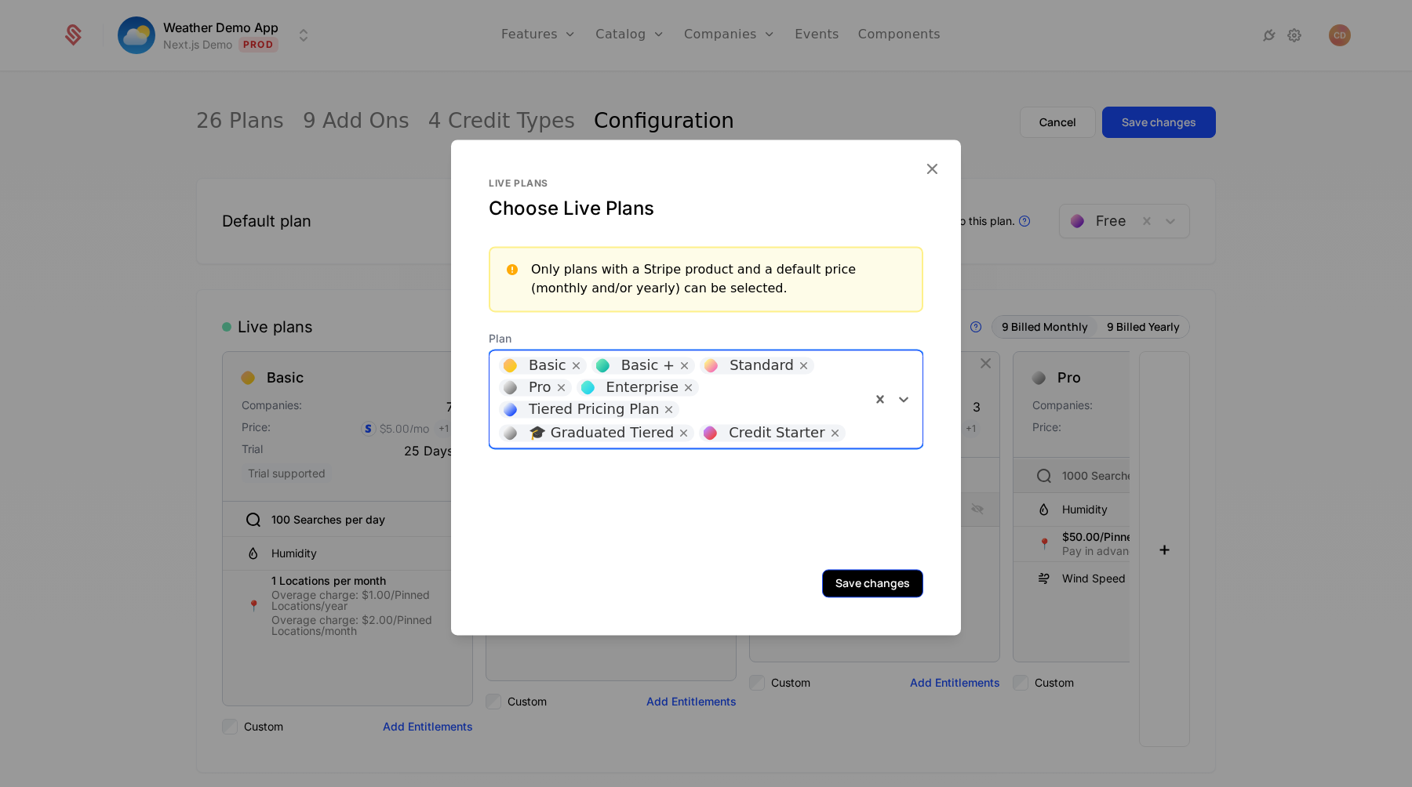
click at [862, 578] on button "Save changes" at bounding box center [872, 583] width 101 height 28
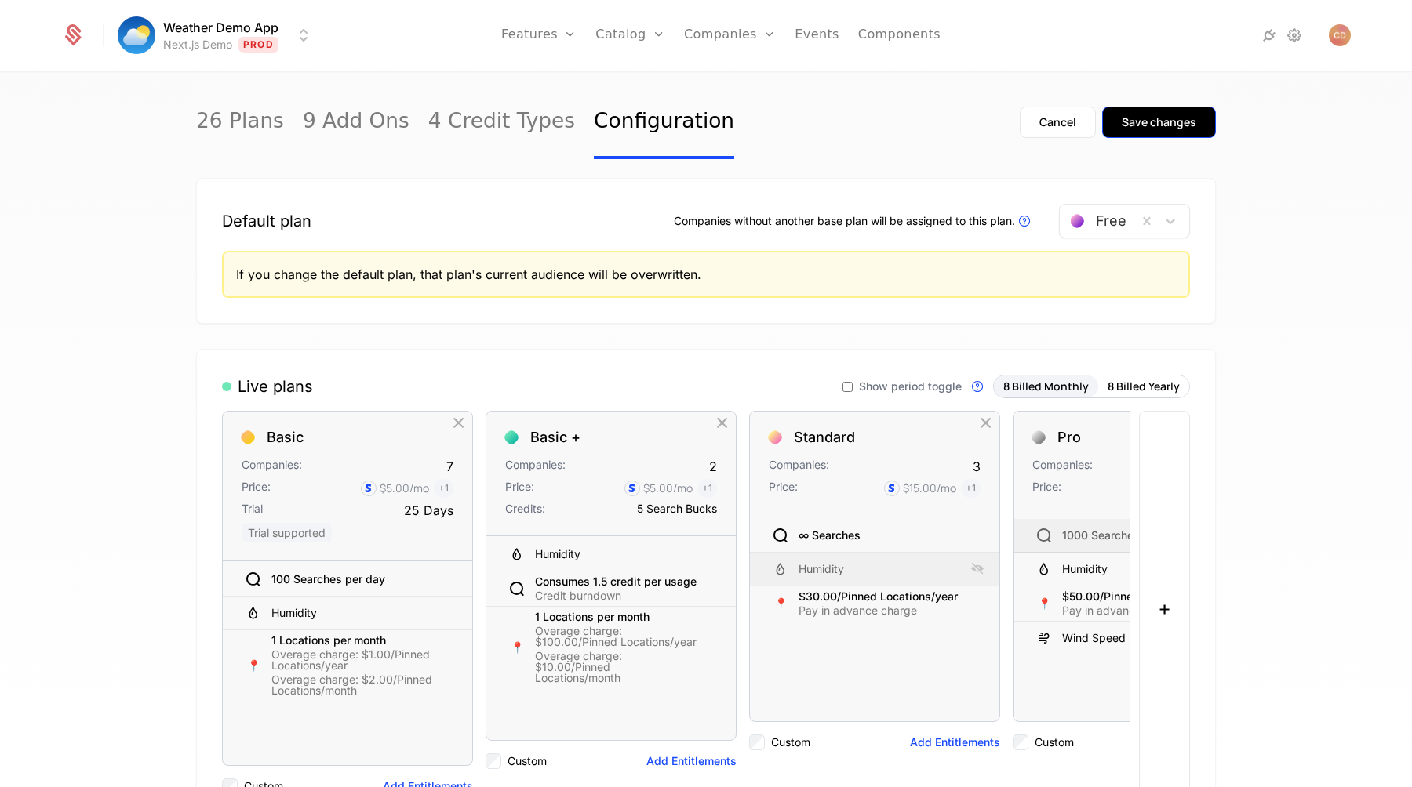
click at [1137, 113] on button "Save changes" at bounding box center [1159, 122] width 114 height 31
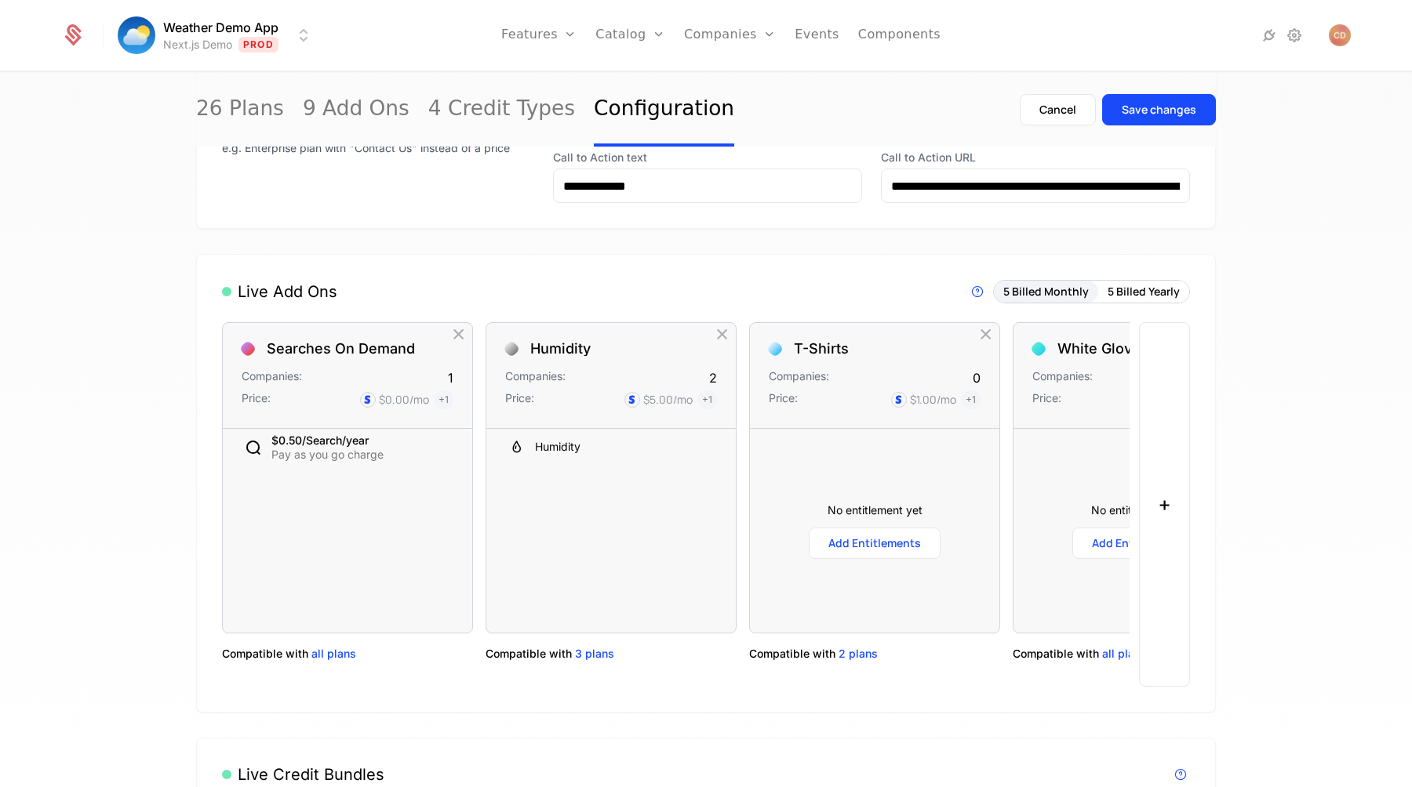
scroll to position [901, 0]
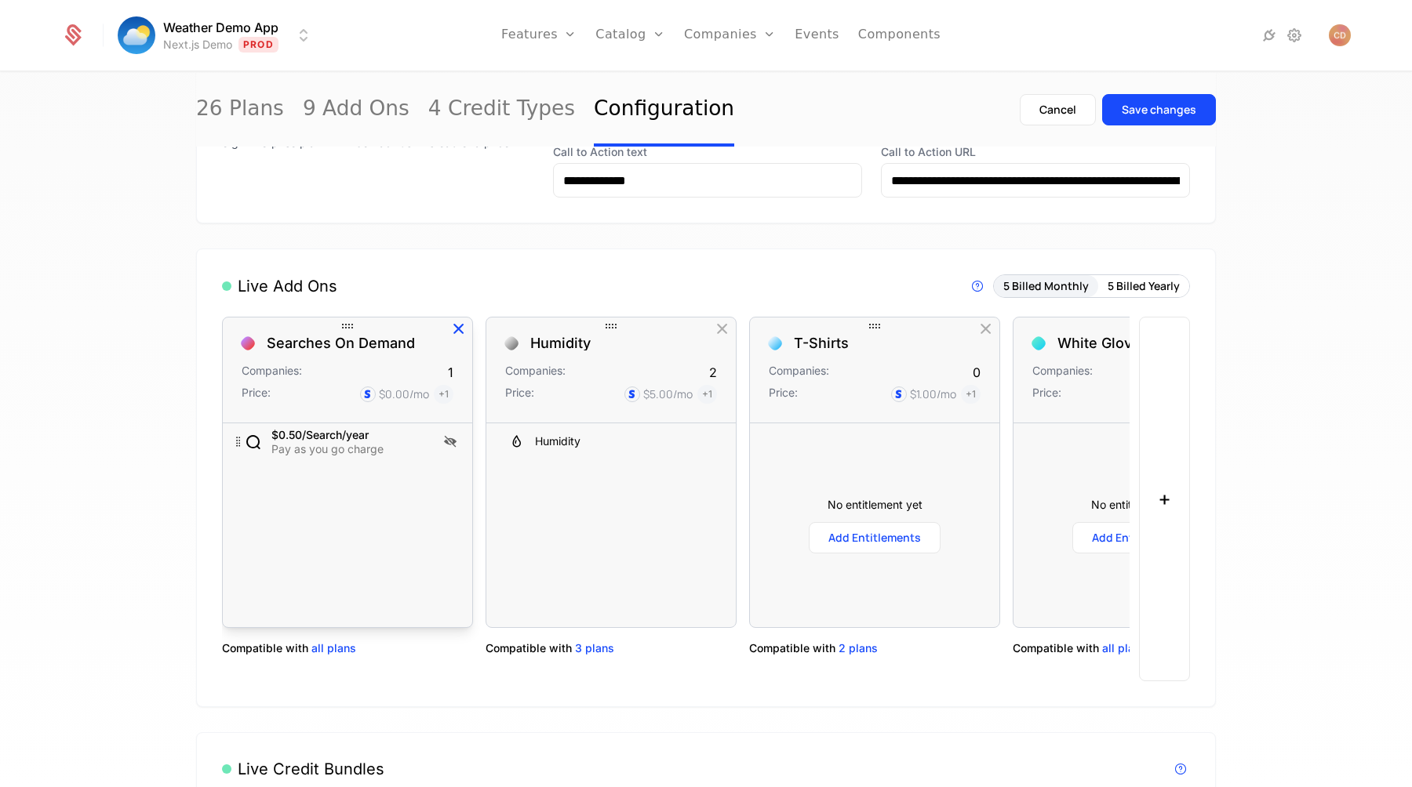
click at [461, 329] on icon "button" at bounding box center [459, 329] width 20 height 20
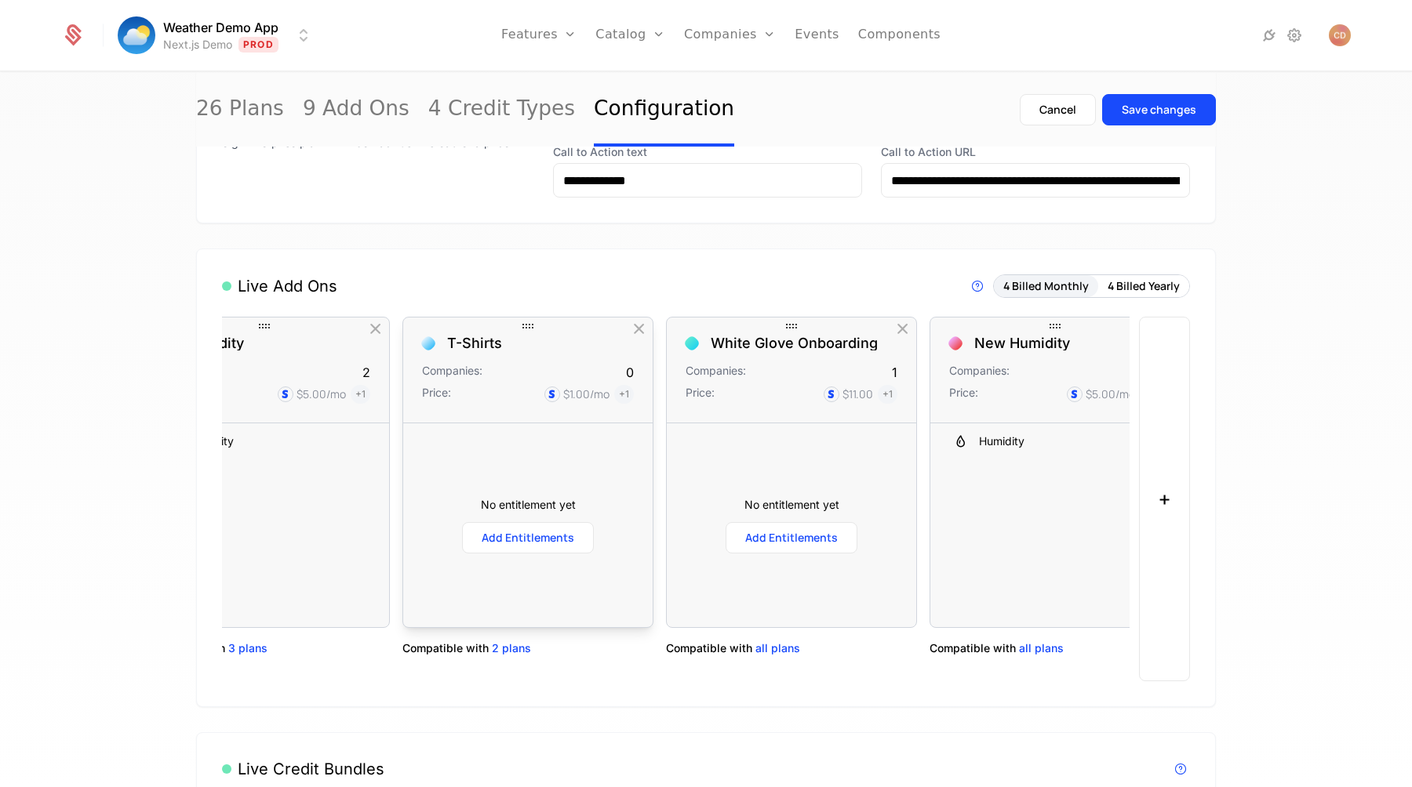
scroll to position [0, 134]
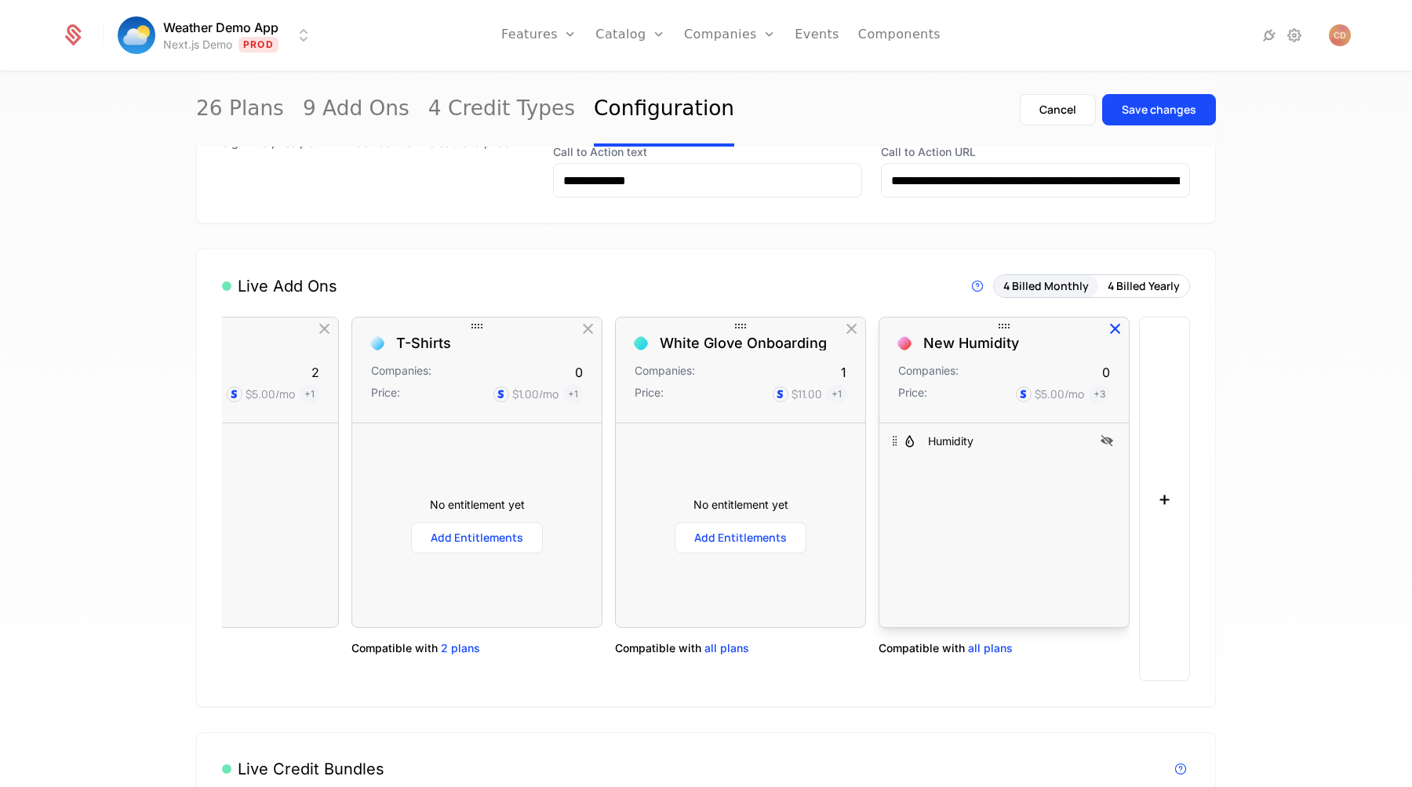
click at [1115, 331] on icon "button" at bounding box center [1115, 329] width 20 height 20
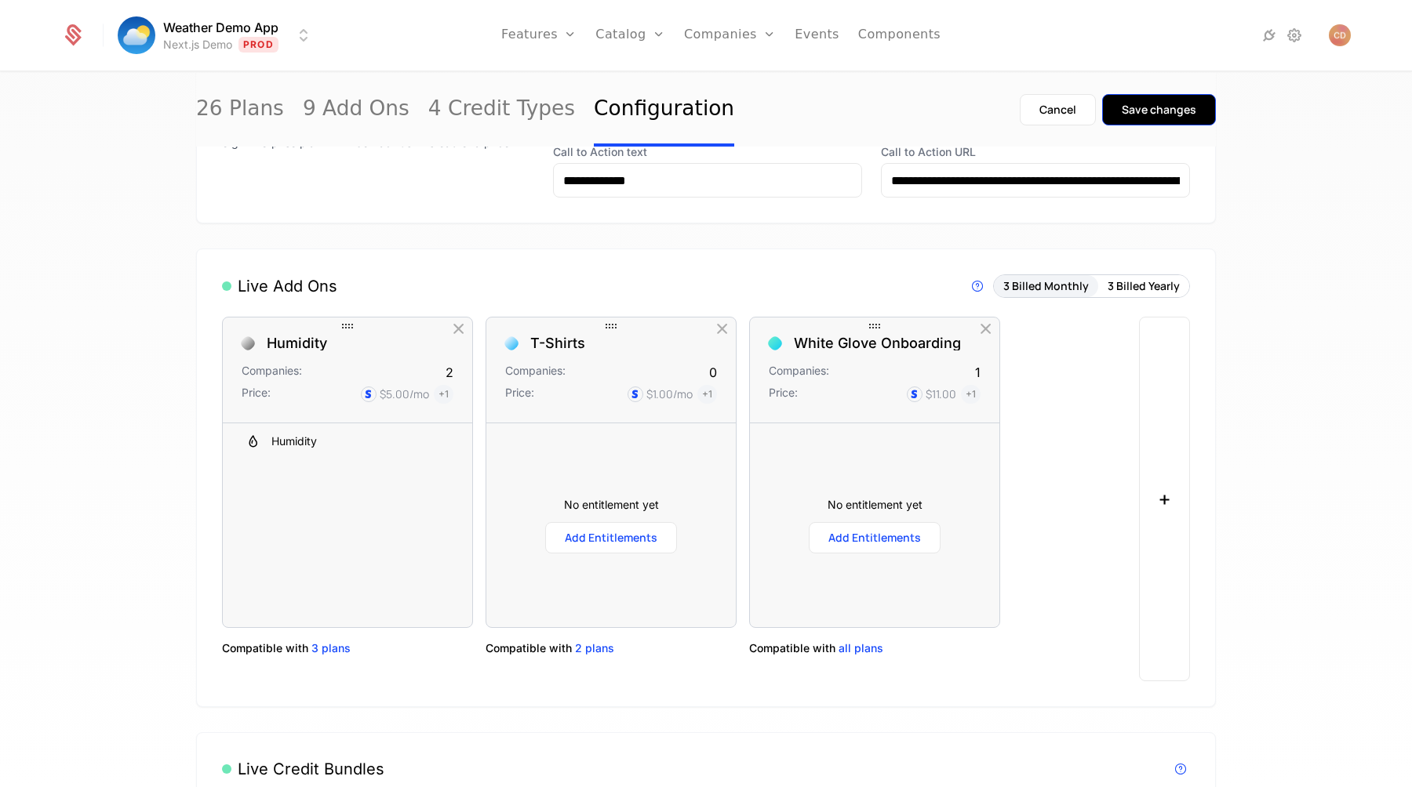
click at [1137, 110] on div "Save changes" at bounding box center [1159, 110] width 75 height 16
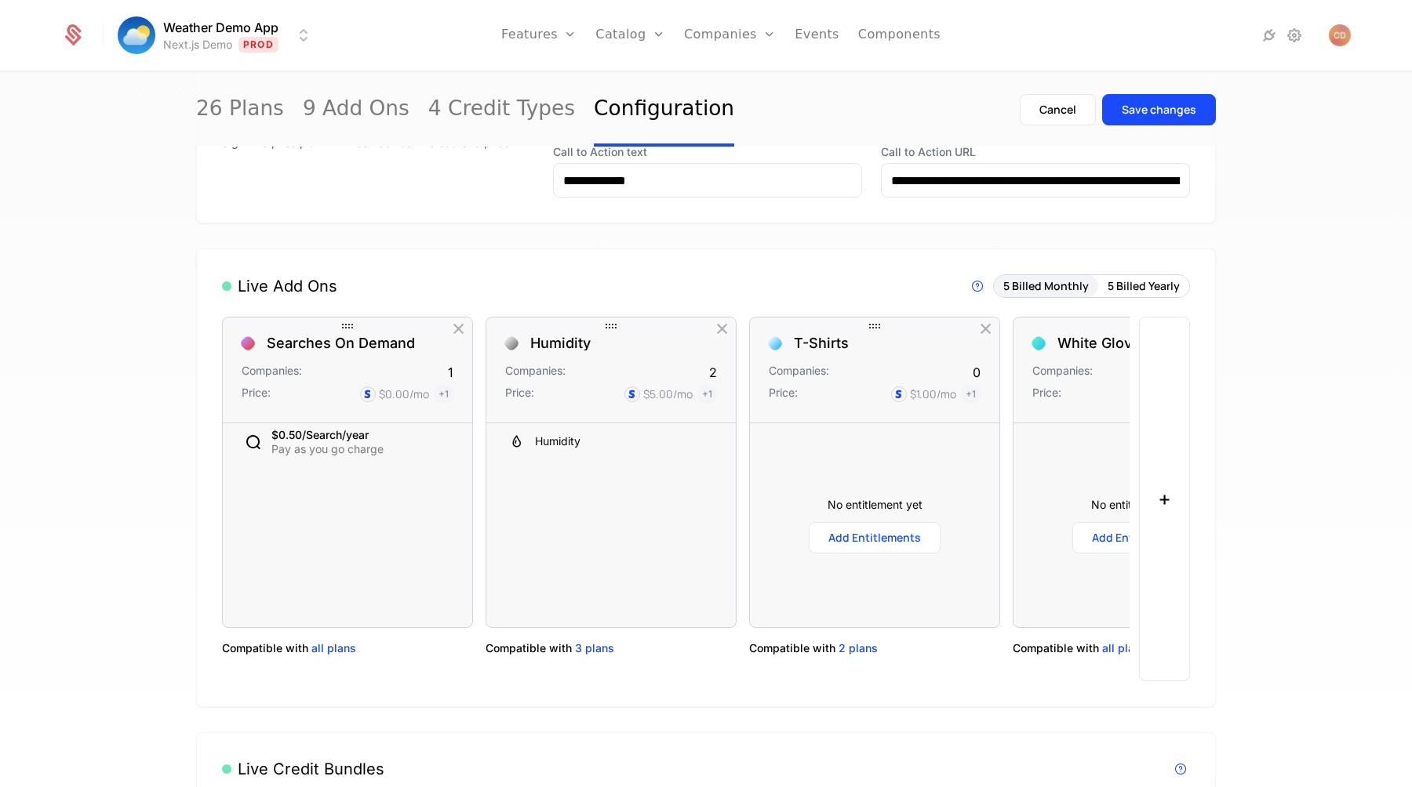
scroll to position [768, 0]
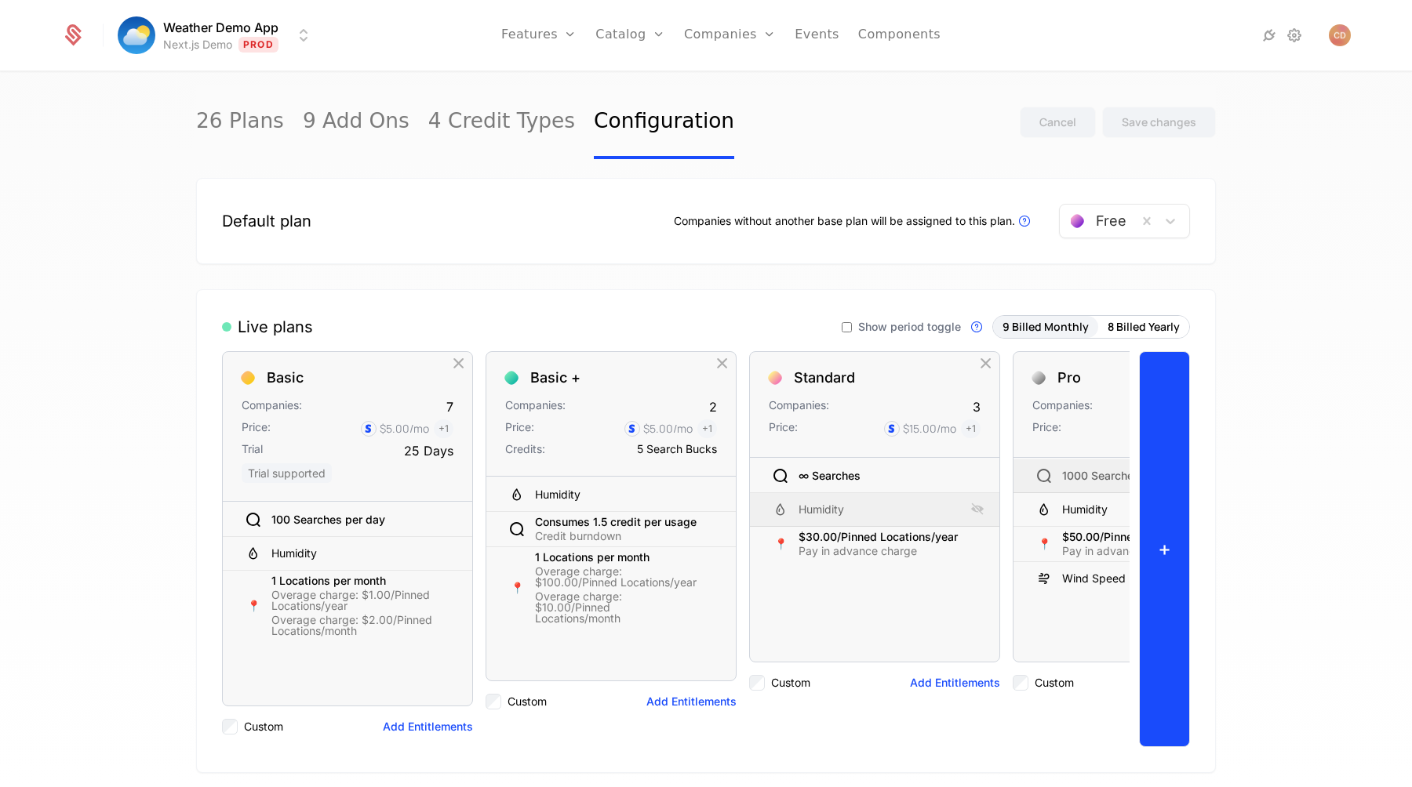
click at [1169, 432] on button "+" at bounding box center [1164, 549] width 51 height 396
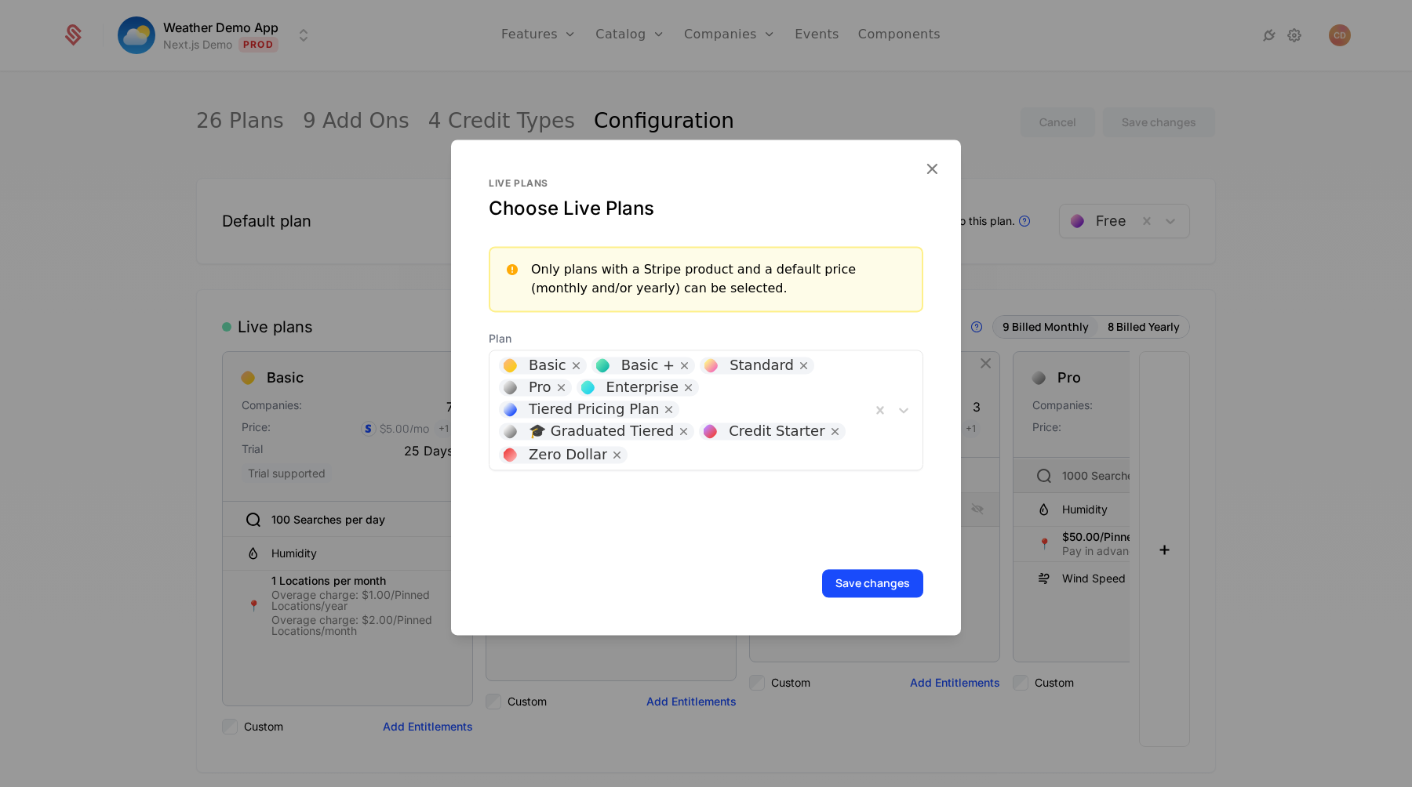
click at [815, 442] on div at bounding box center [748, 453] width 226 height 22
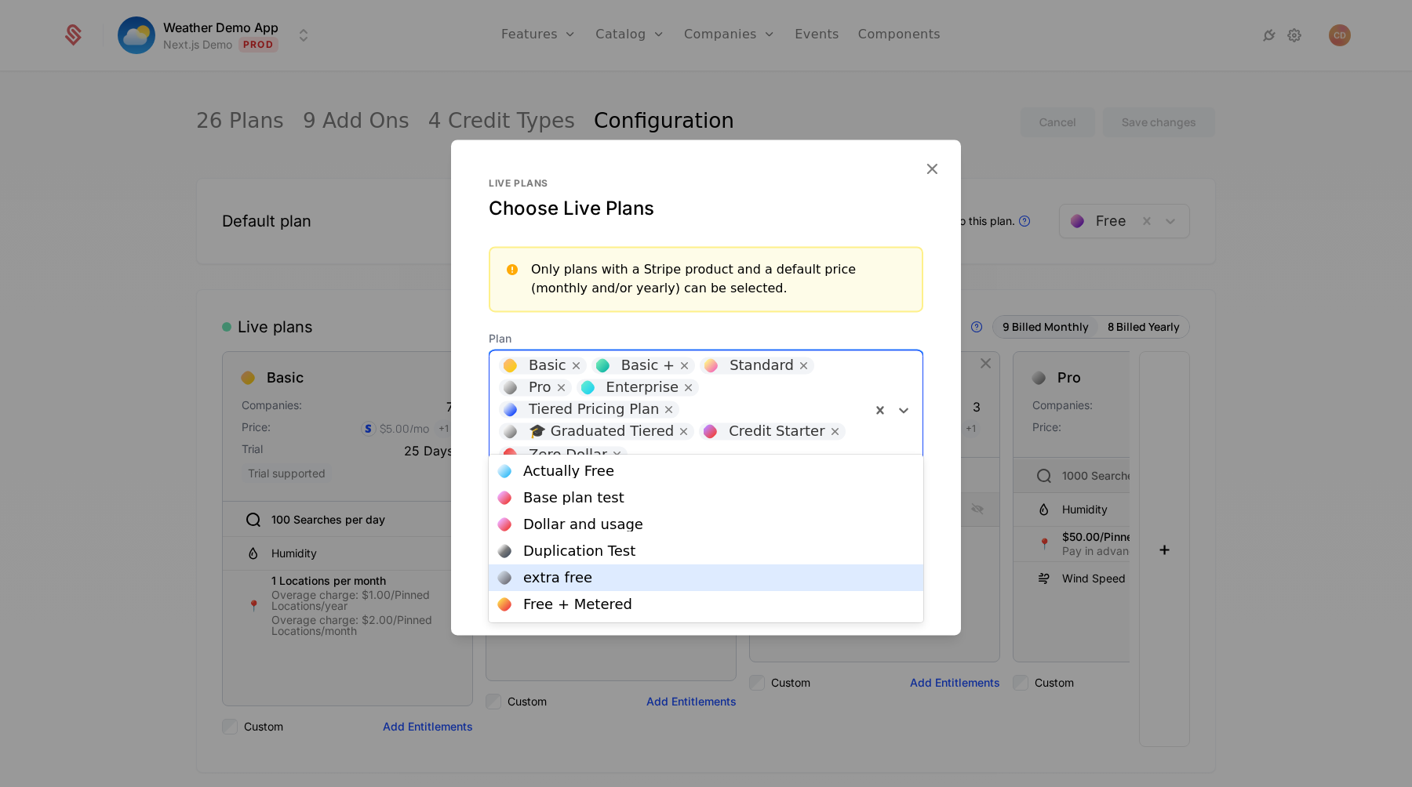
click at [684, 576] on div "extra free" at bounding box center [706, 578] width 416 height 14
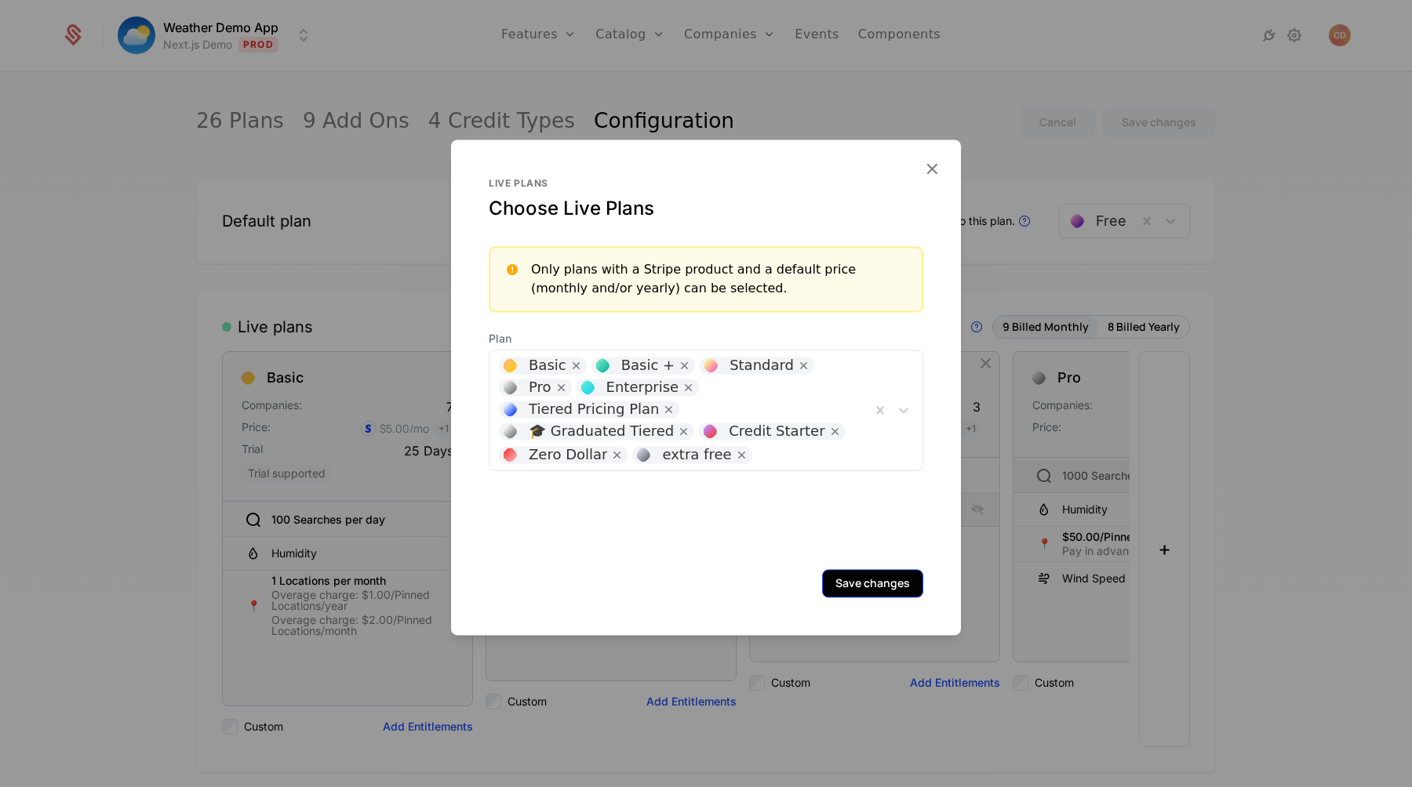
click at [878, 588] on button "Save changes" at bounding box center [872, 583] width 101 height 28
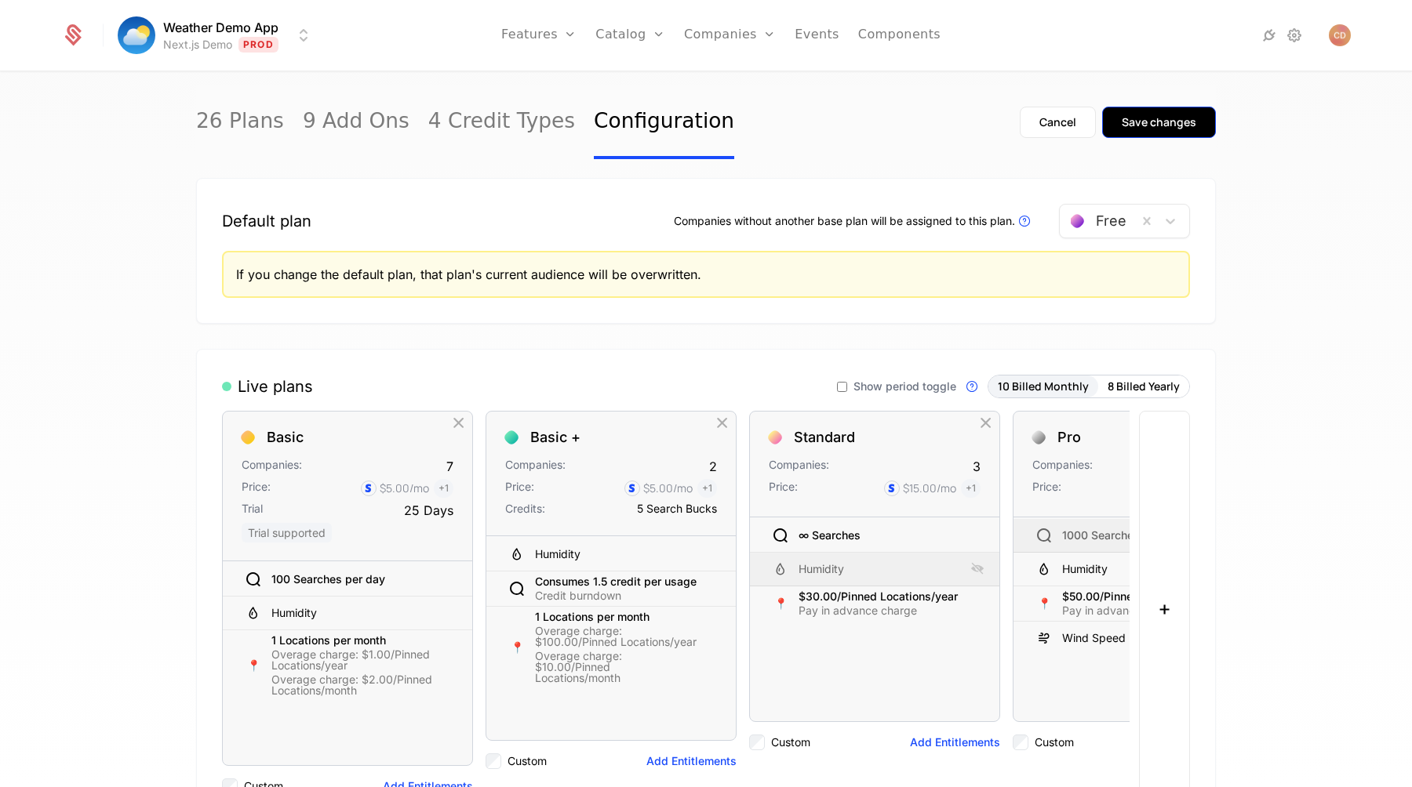
click at [1169, 125] on div "Save changes" at bounding box center [1159, 123] width 75 height 16
